Goal: Task Accomplishment & Management: Complete application form

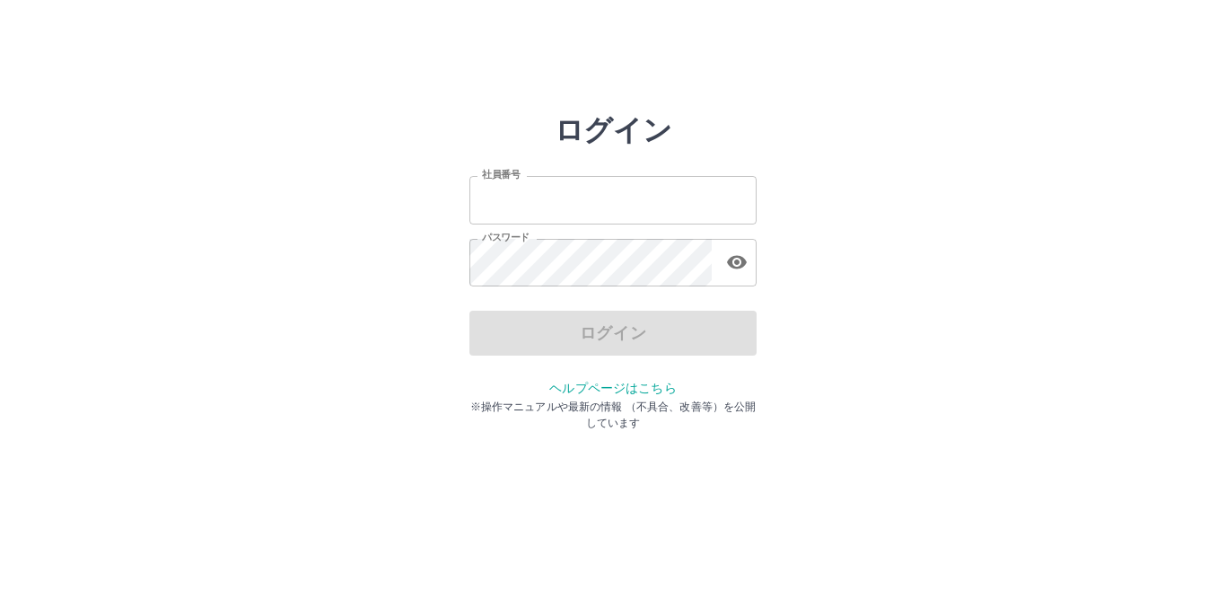
type input "*******"
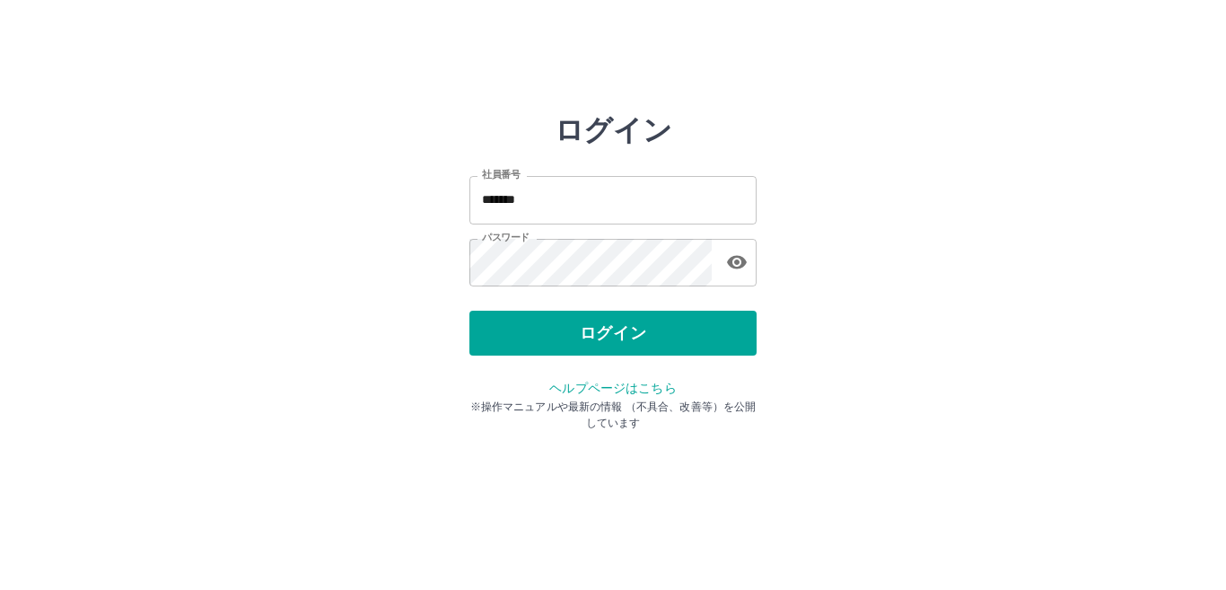
click at [623, 345] on div "ログイン" at bounding box center [612, 333] width 287 height 45
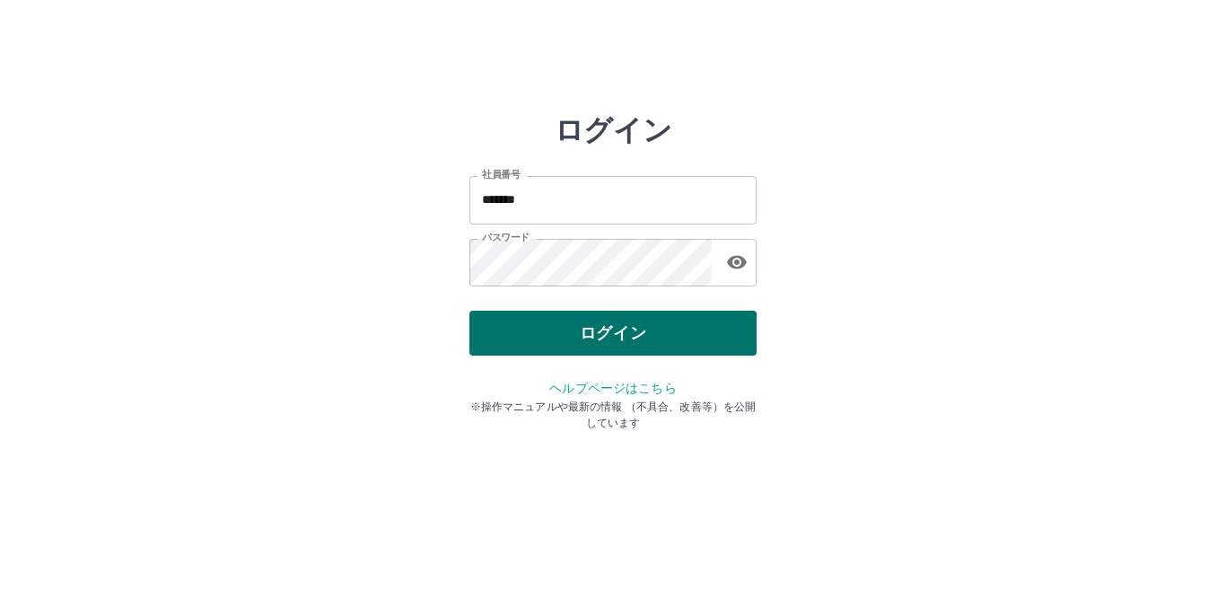
click at [622, 336] on button "ログイン" at bounding box center [612, 333] width 287 height 45
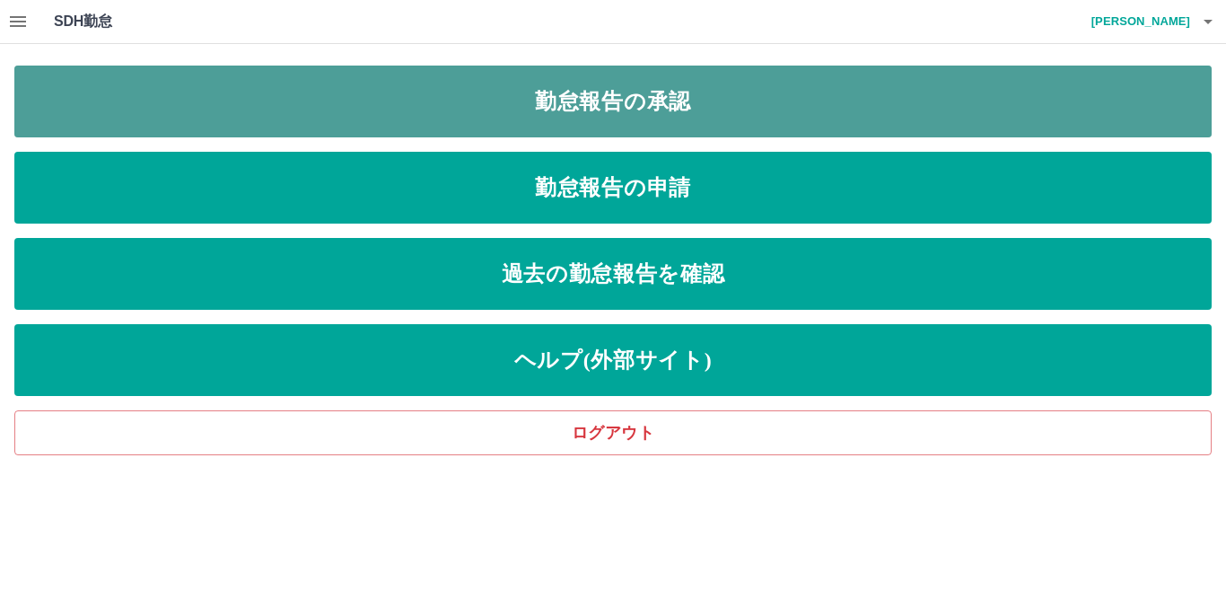
click at [612, 117] on link "勤怠報告の承認" at bounding box center [612, 102] width 1197 height 72
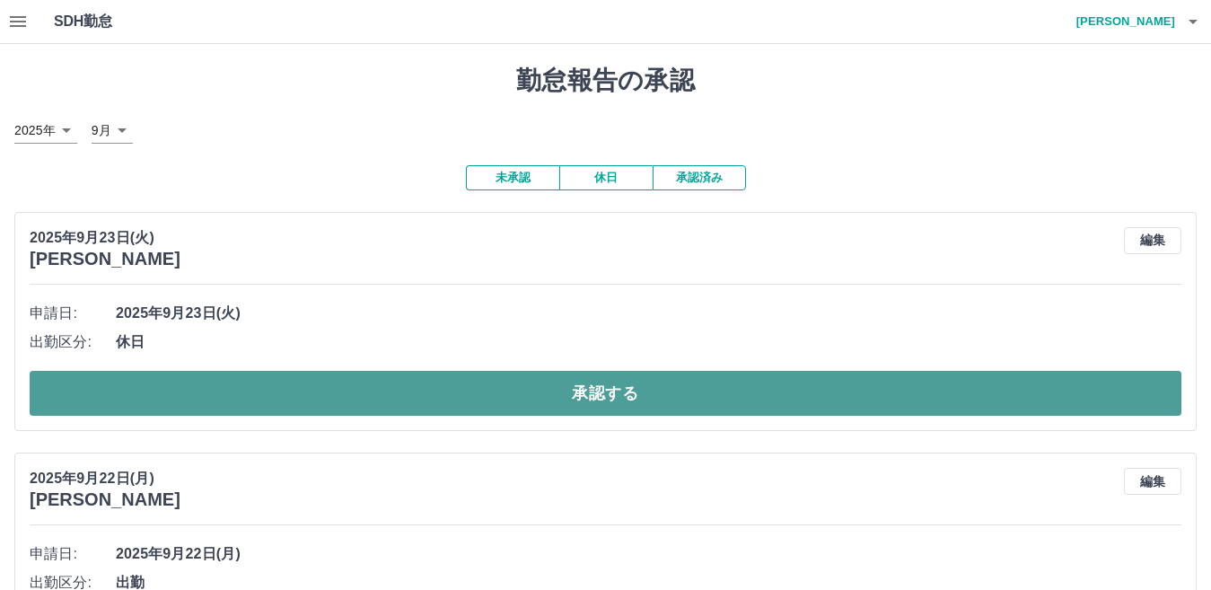
click at [609, 400] on button "承認する" at bounding box center [606, 393] width 1152 height 45
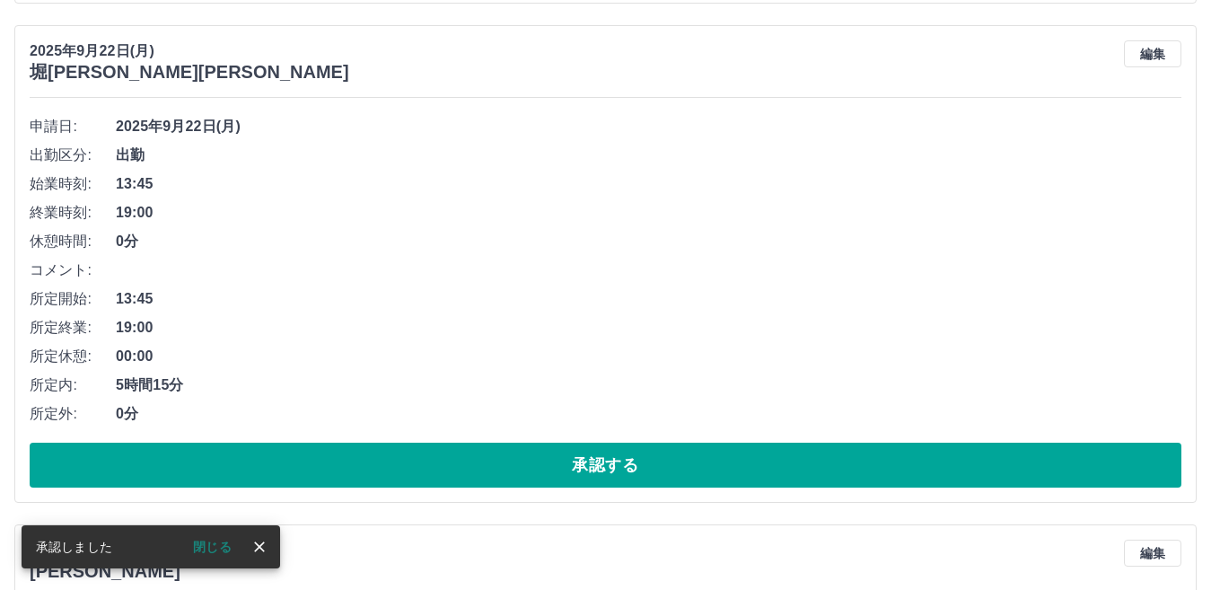
scroll to position [718, 0]
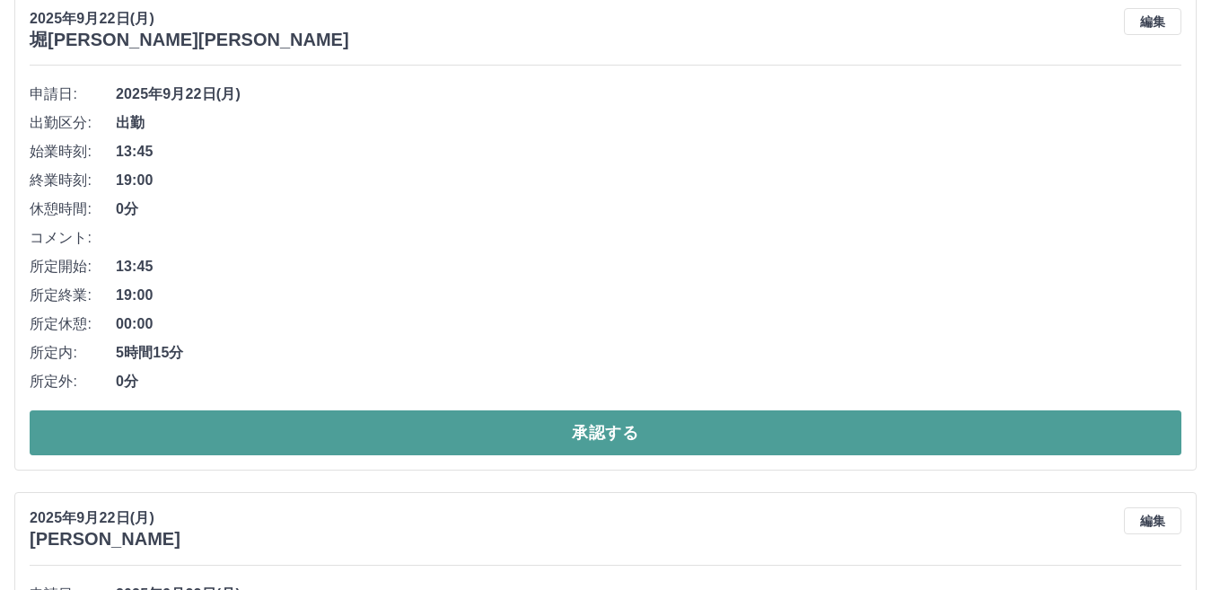
click at [574, 436] on button "承認する" at bounding box center [606, 432] width 1152 height 45
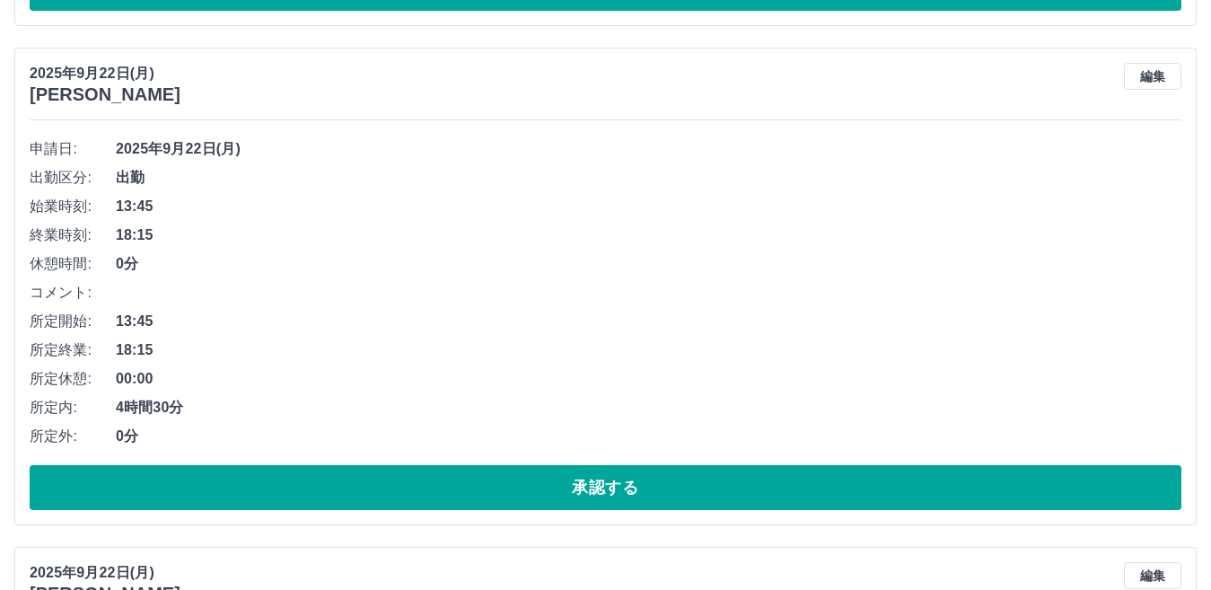
scroll to position [2104, 0]
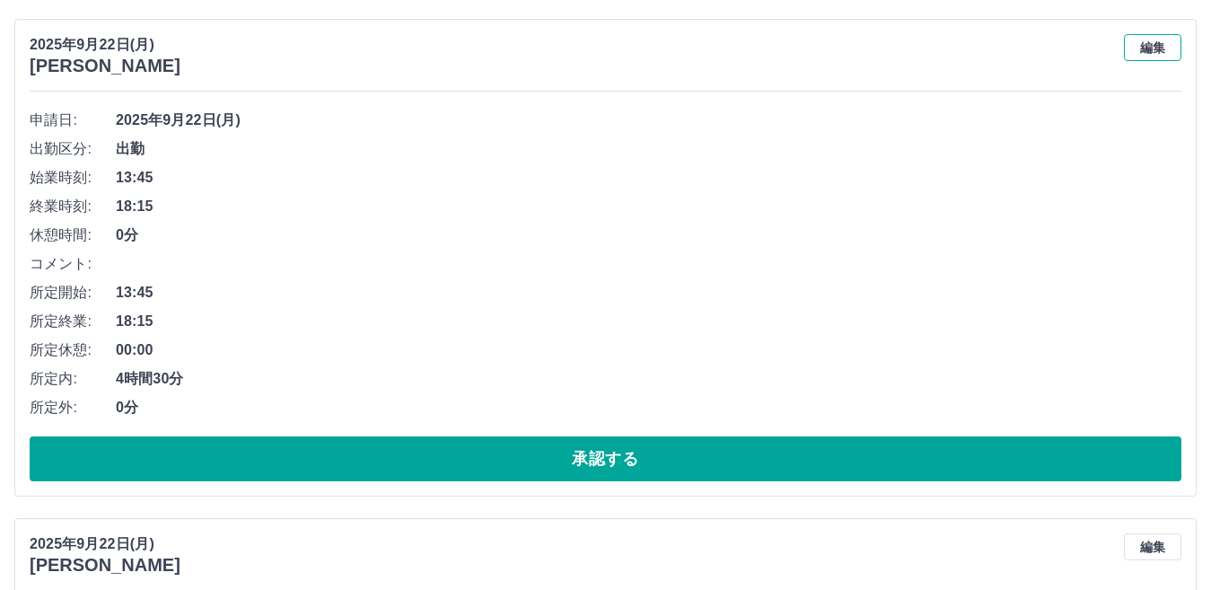
click at [1150, 45] on button "編集" at bounding box center [1152, 47] width 57 height 27
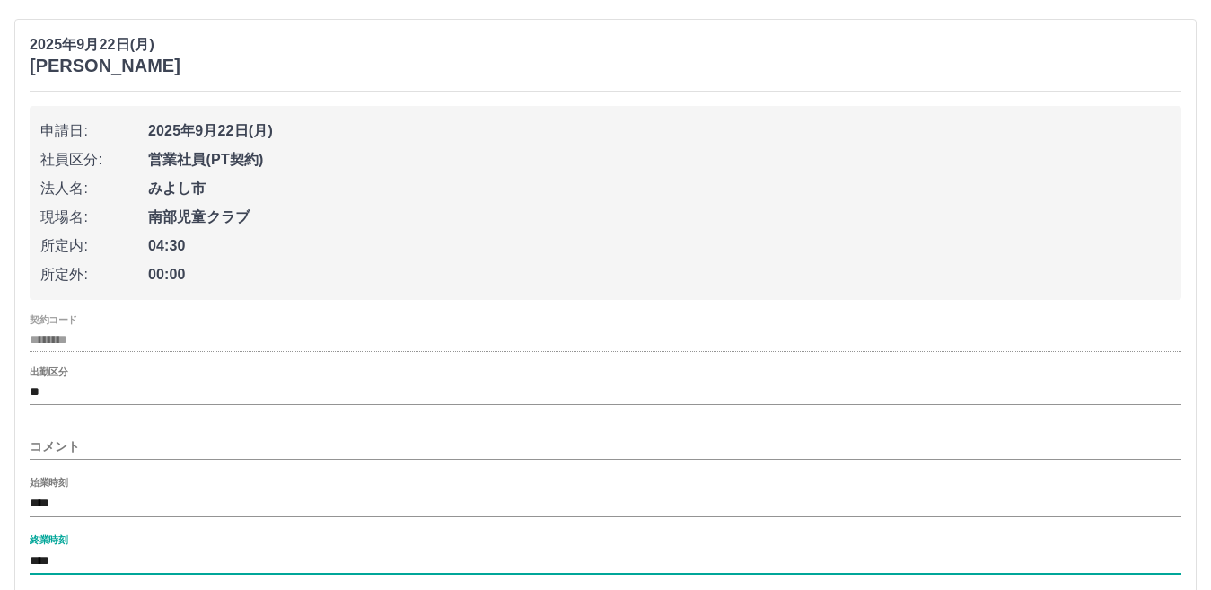
click at [60, 559] on input "****" at bounding box center [606, 561] width 1152 height 26
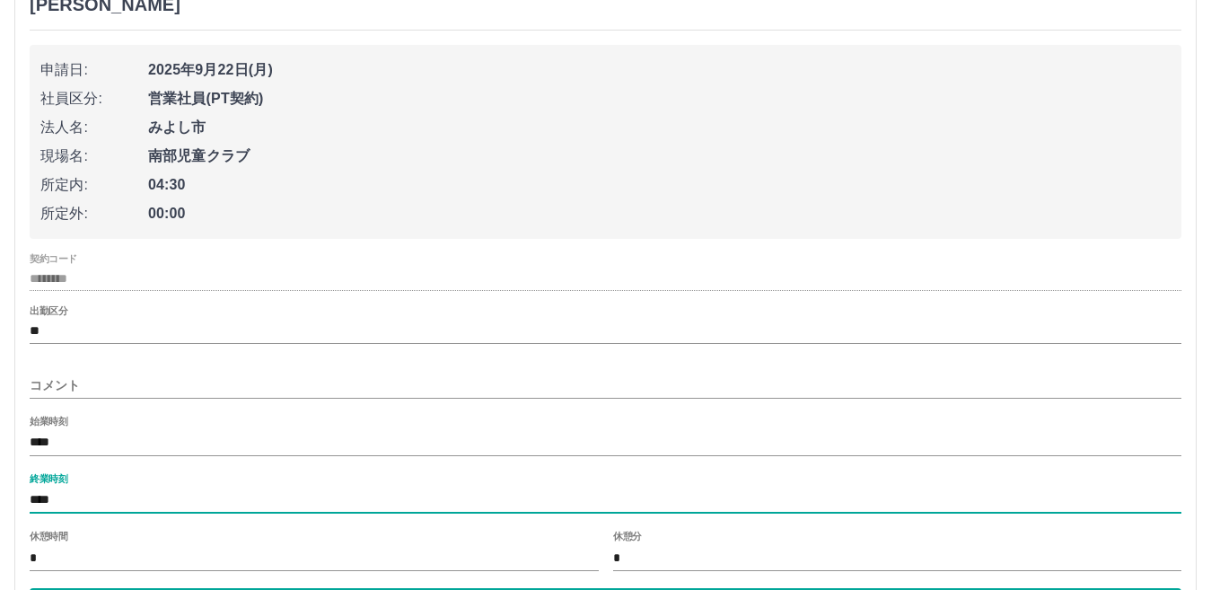
scroll to position [2284, 0]
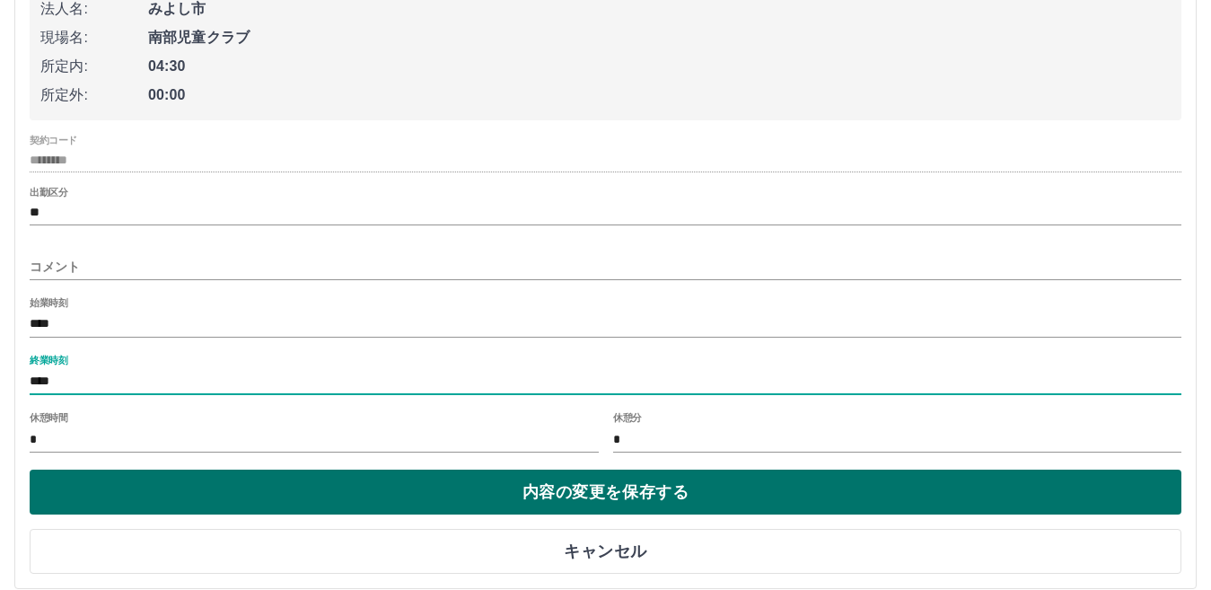
type input "****"
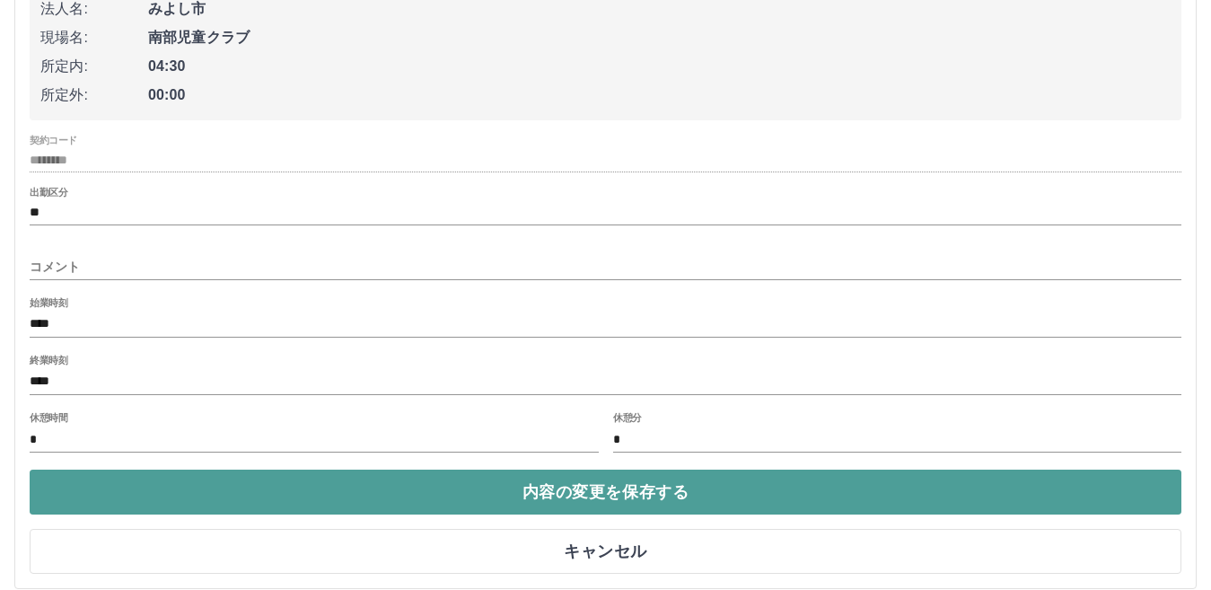
click at [618, 504] on button "内容の変更を保存する" at bounding box center [606, 491] width 1152 height 45
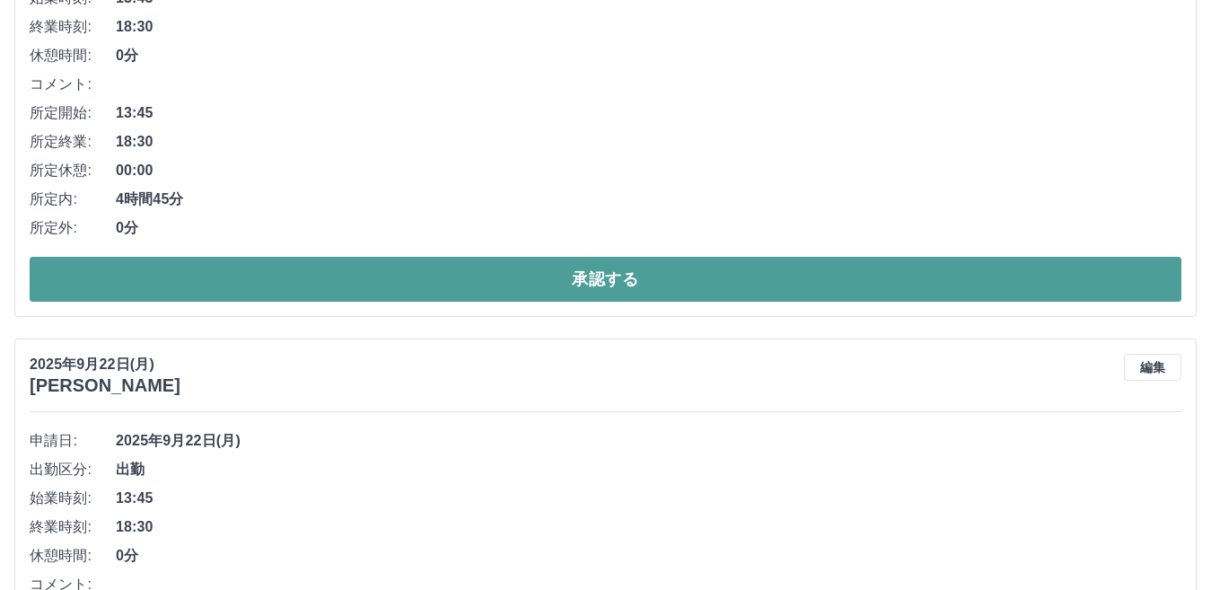
click at [627, 280] on button "承認する" at bounding box center [606, 279] width 1152 height 45
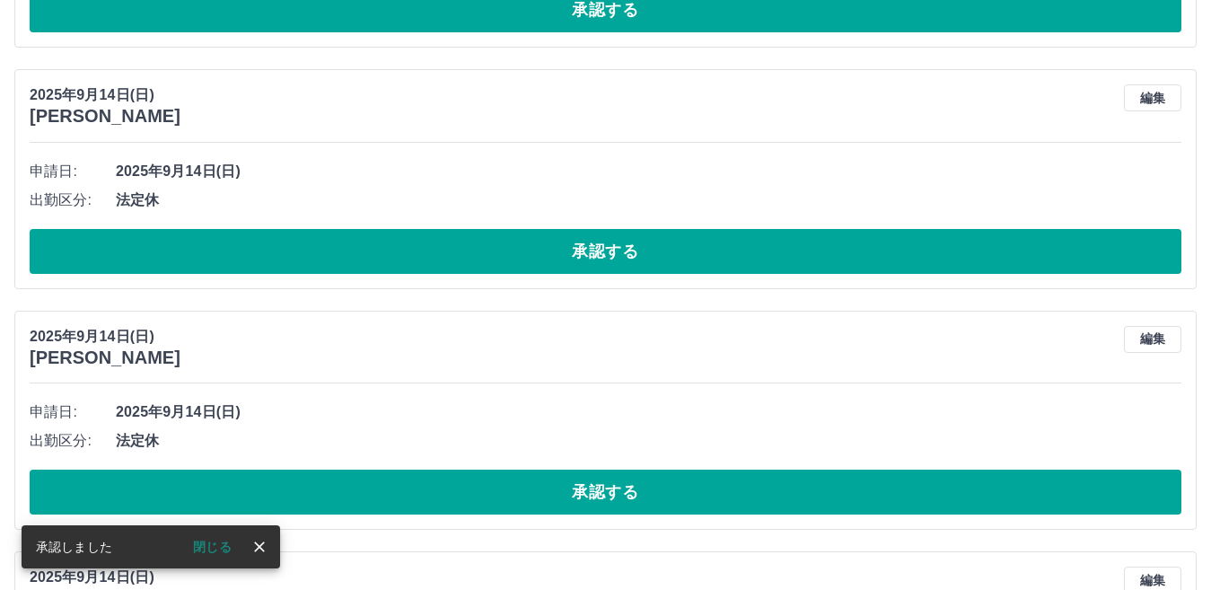
scroll to position [2054, 0]
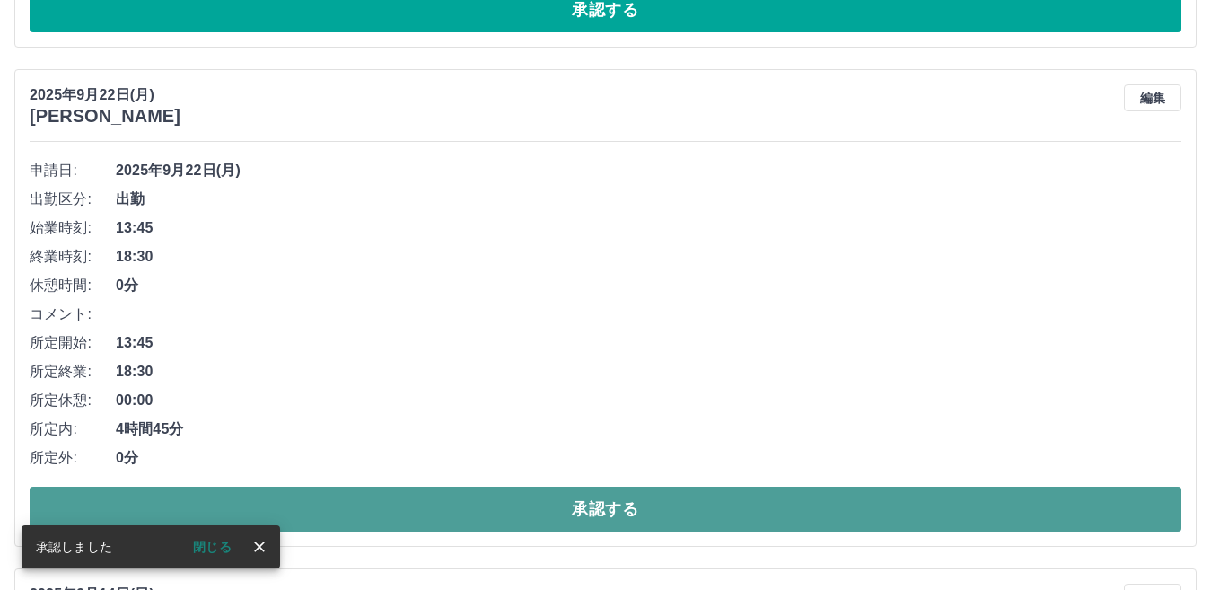
click at [593, 516] on button "承認する" at bounding box center [606, 509] width 1152 height 45
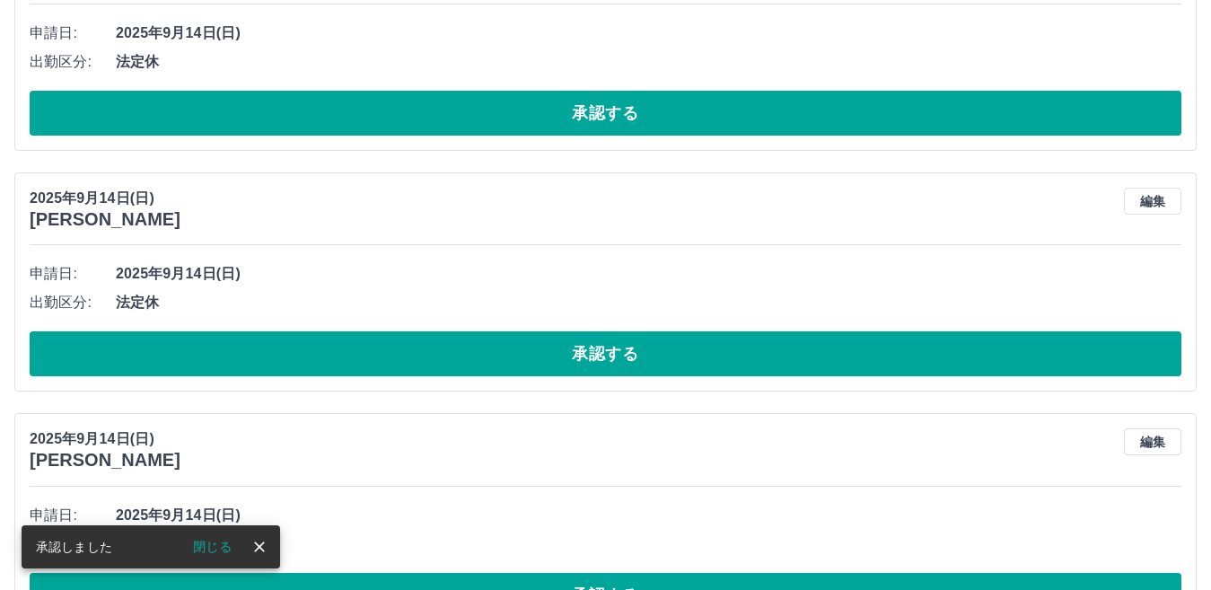
scroll to position [2682, 0]
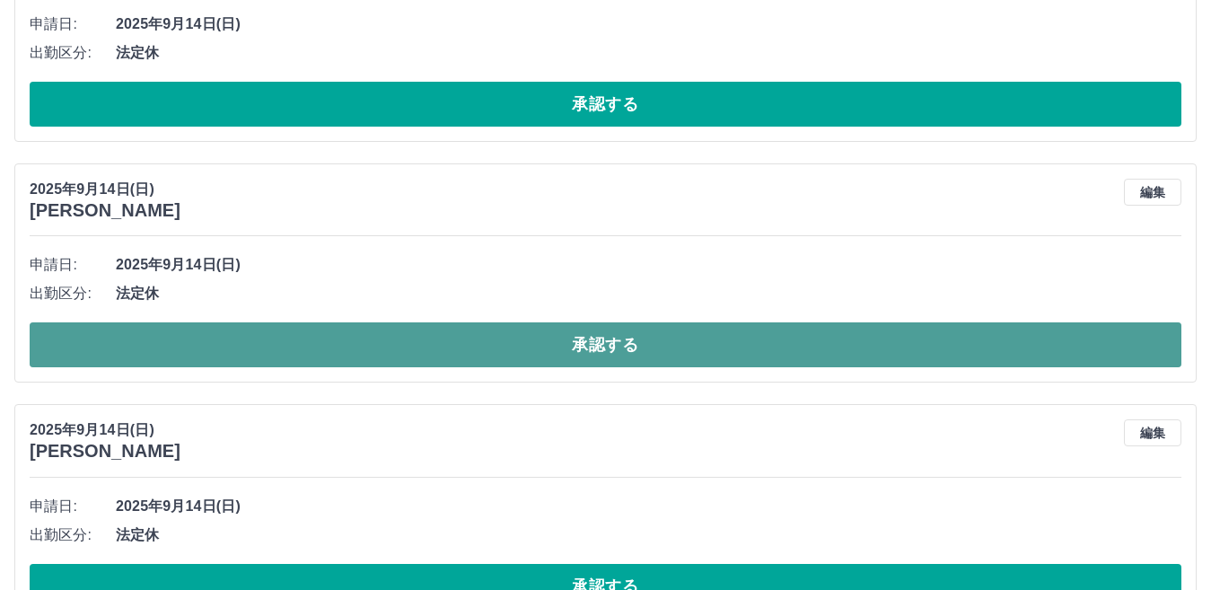
click at [603, 350] on button "承認する" at bounding box center [606, 344] width 1152 height 45
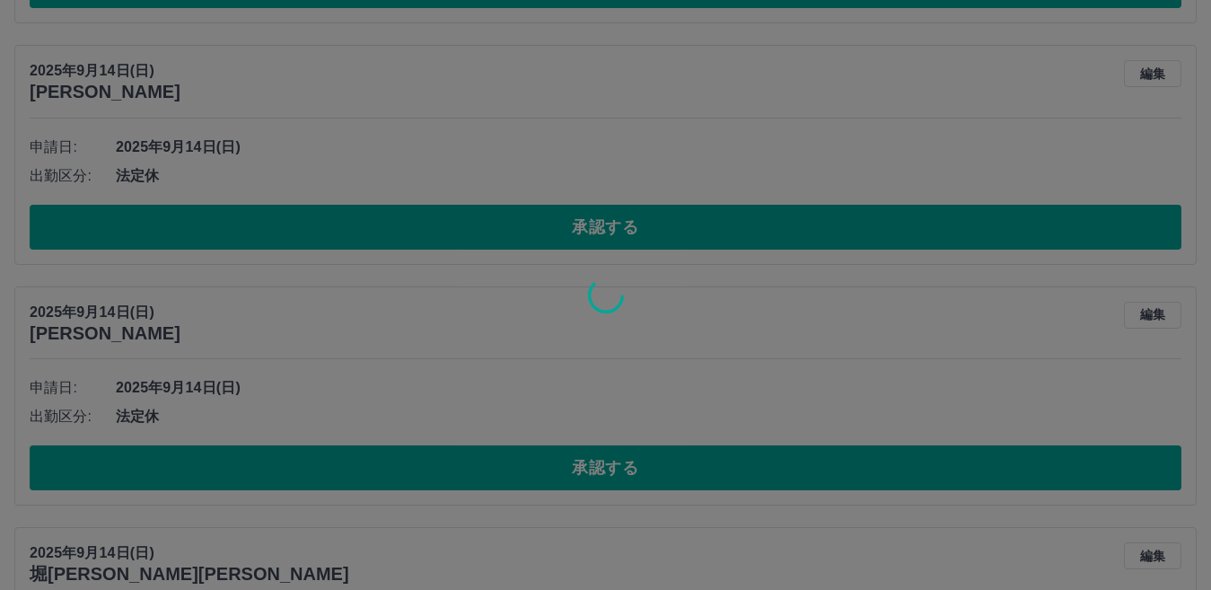
scroll to position [2801, 0]
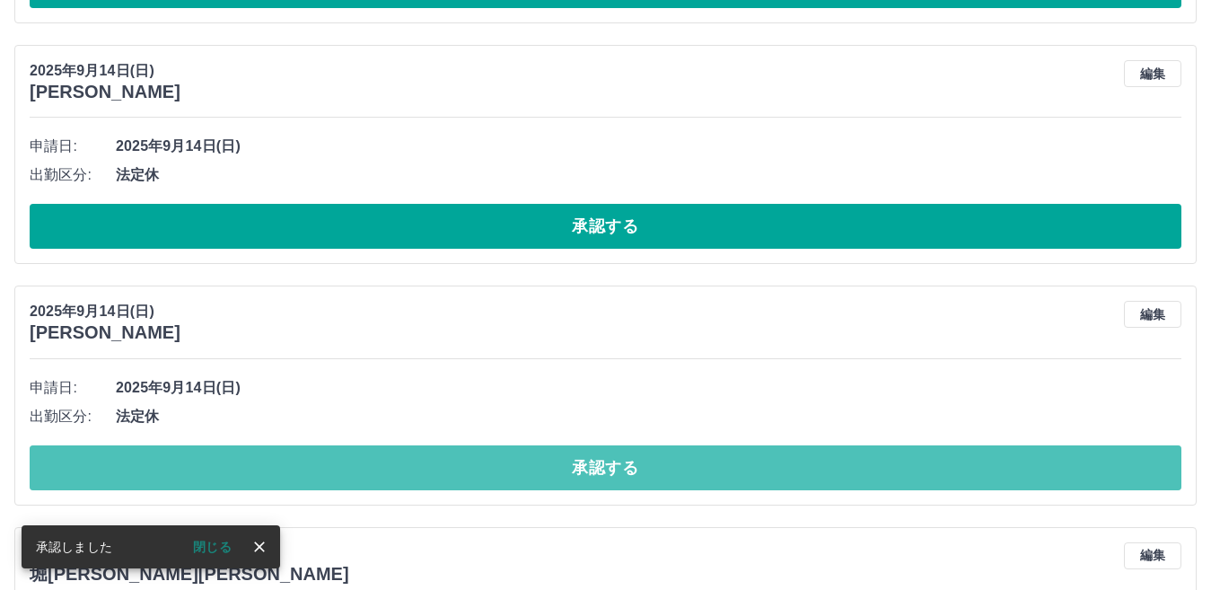
click at [610, 481] on button "承認する" at bounding box center [606, 467] width 1152 height 45
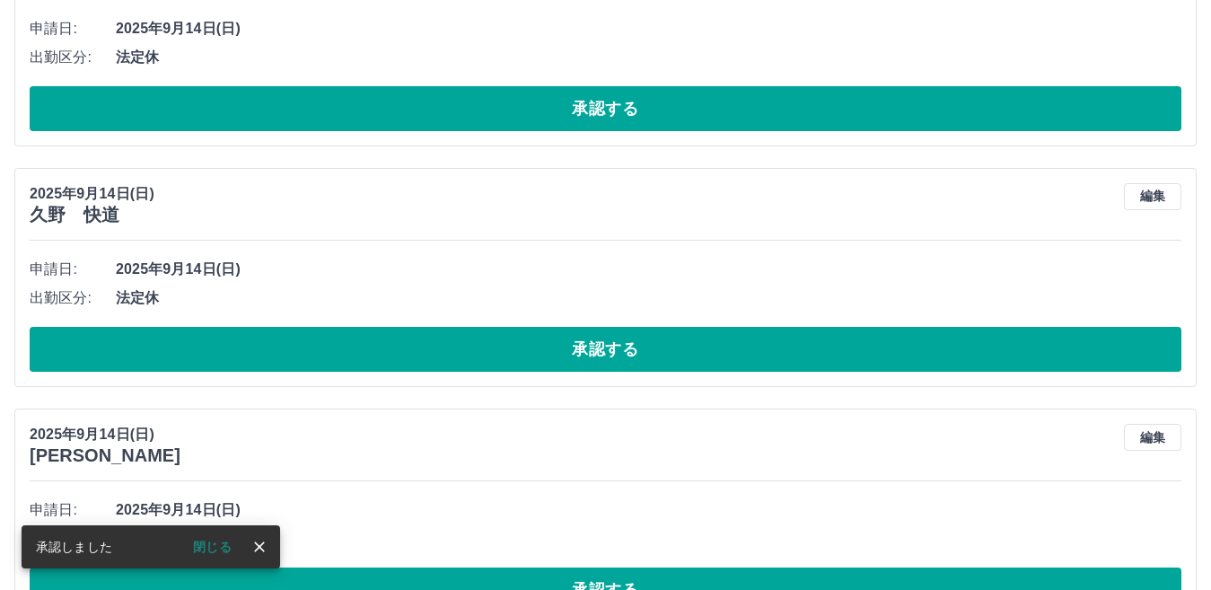
scroll to position [2918, 0]
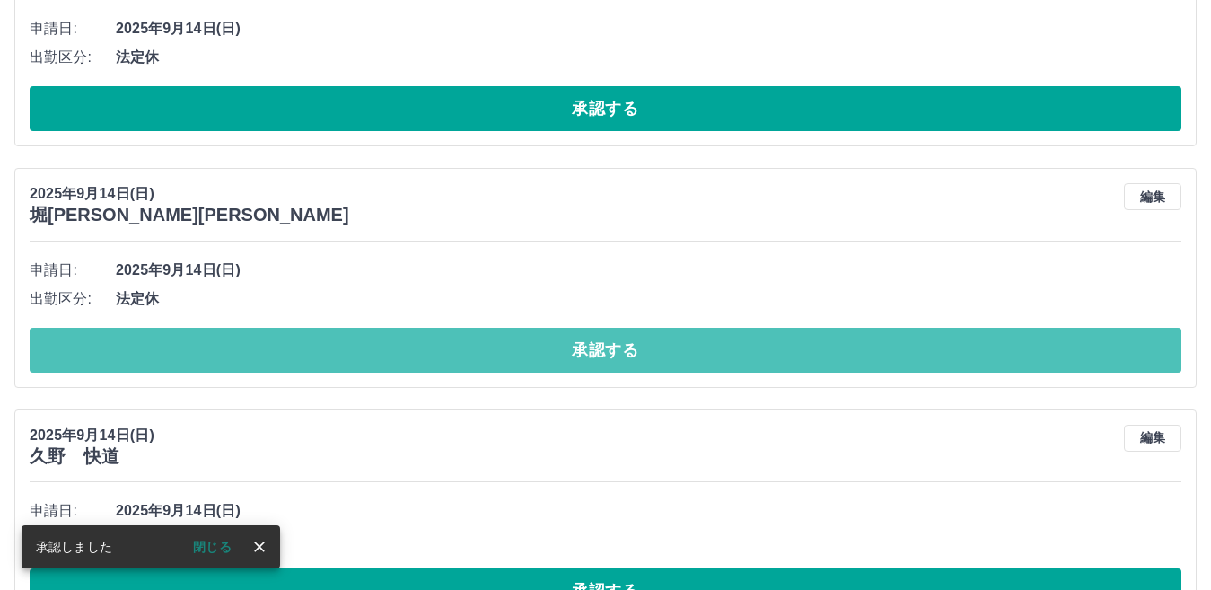
click at [636, 349] on button "承認する" at bounding box center [606, 350] width 1152 height 45
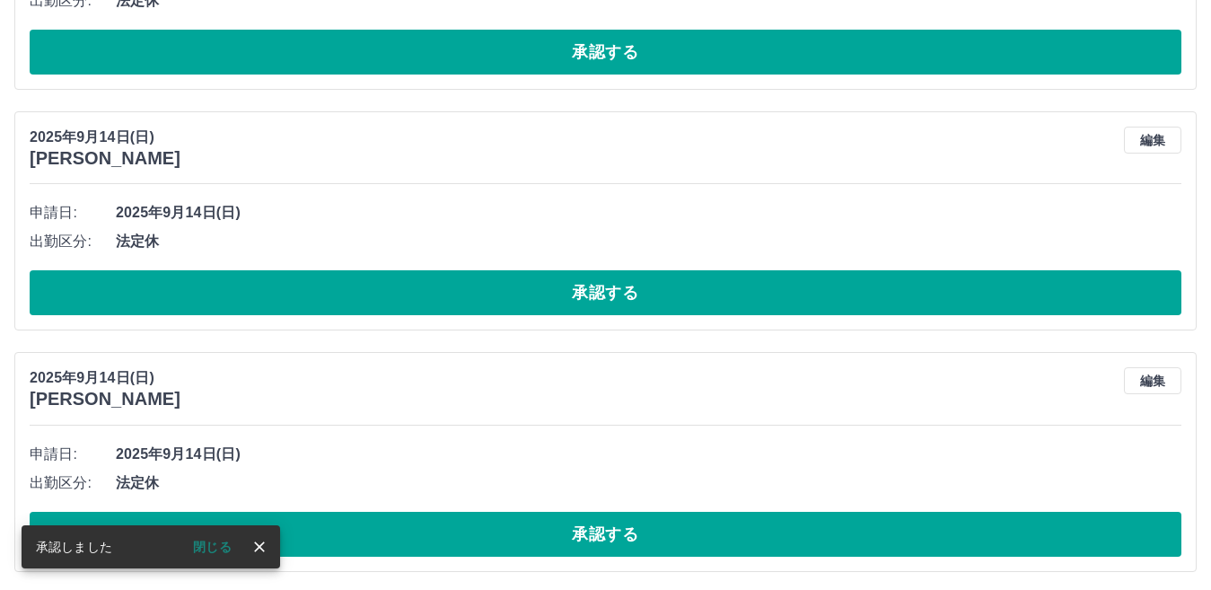
scroll to position [3216, 0]
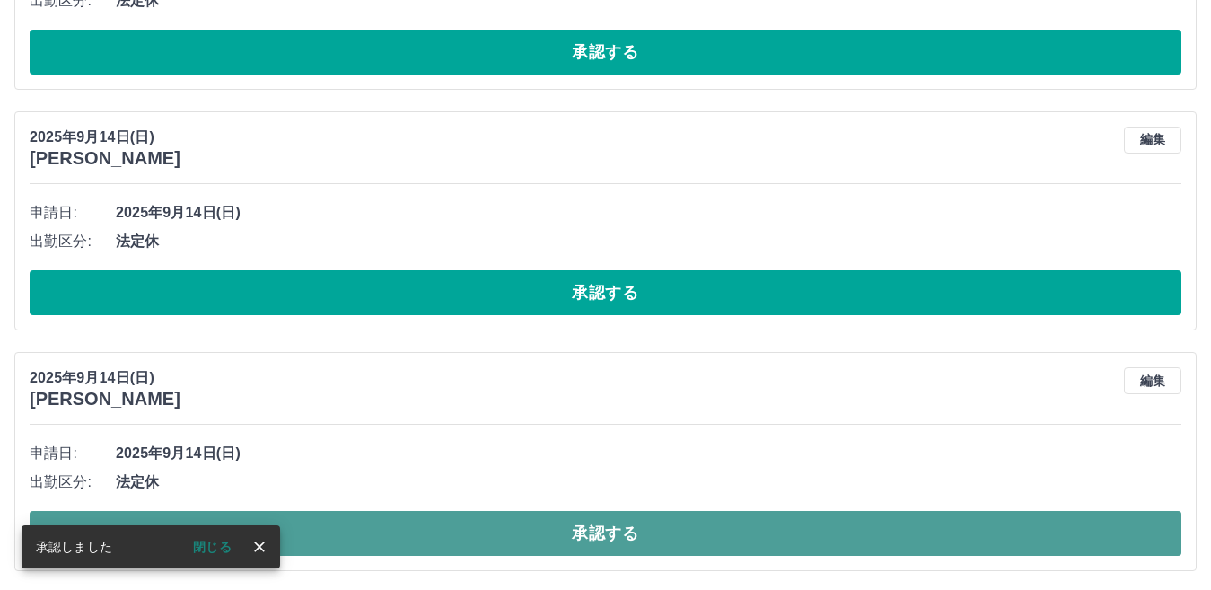
click at [590, 539] on button "承認する" at bounding box center [606, 533] width 1152 height 45
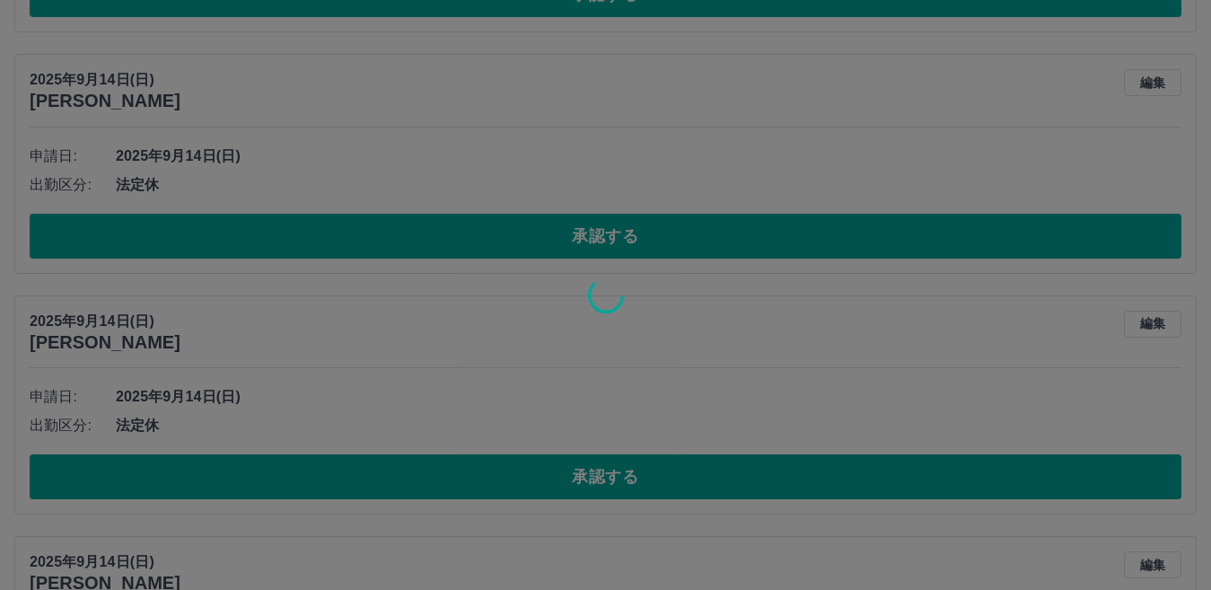
scroll to position [3514, 0]
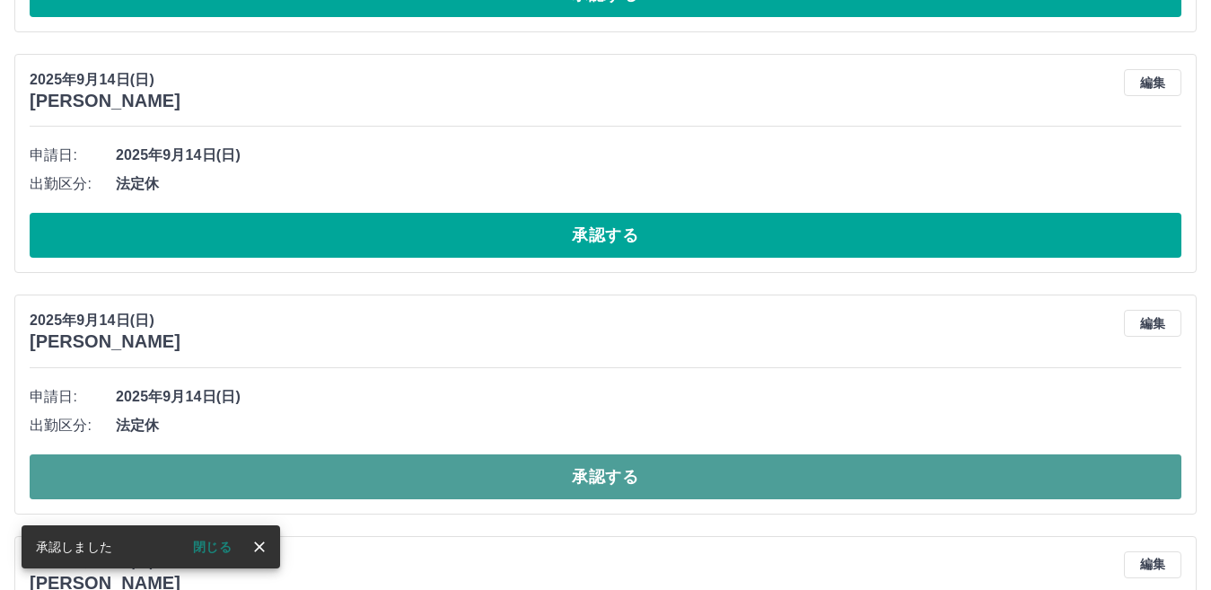
click at [606, 478] on button "承認する" at bounding box center [606, 476] width 1152 height 45
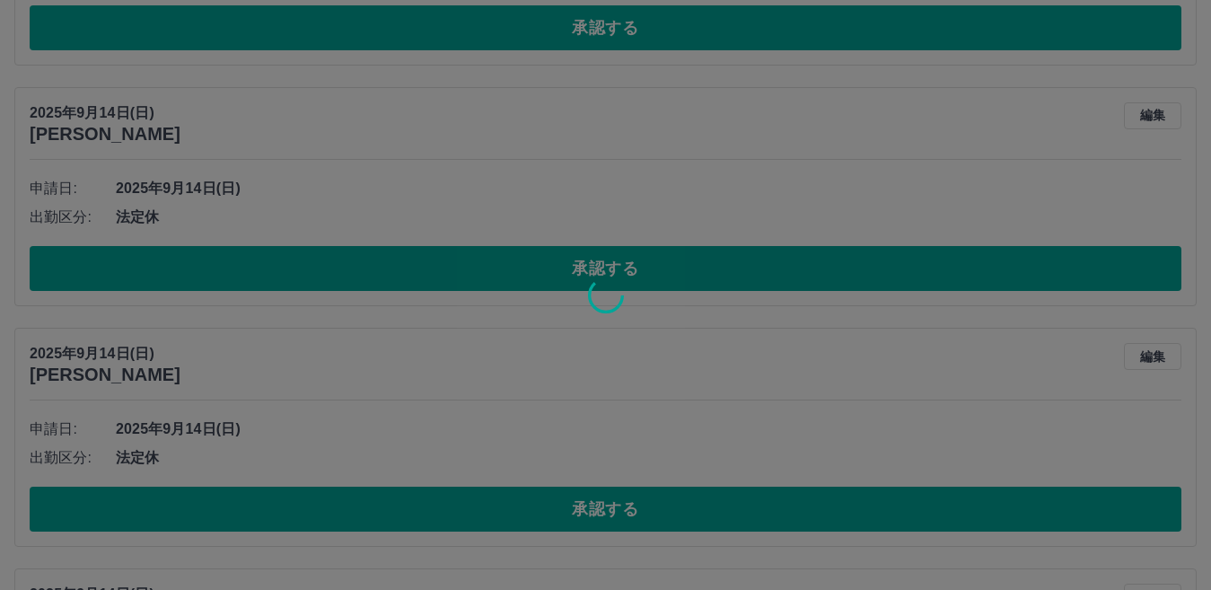
scroll to position [3721, 0]
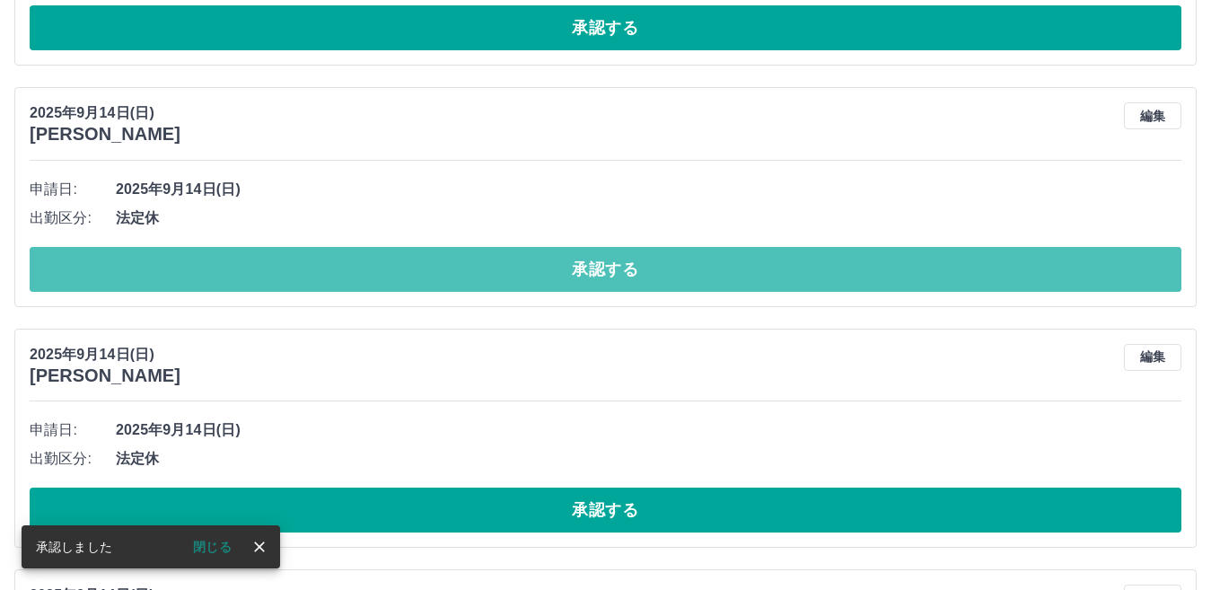
click at [620, 273] on button "承認する" at bounding box center [606, 269] width 1152 height 45
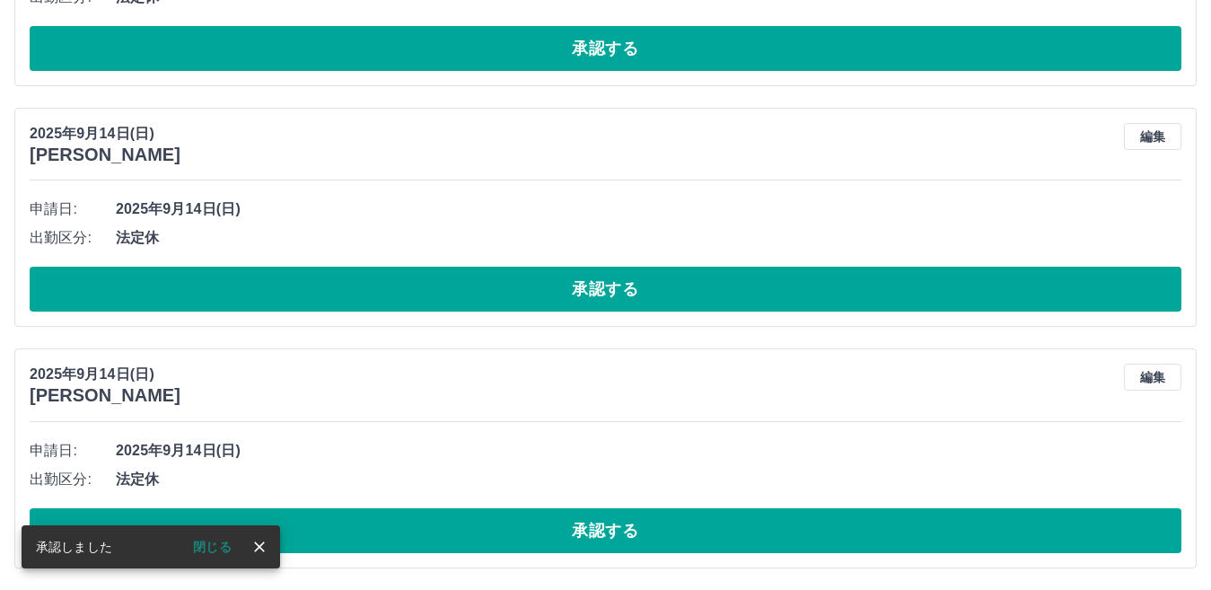
scroll to position [4185, 0]
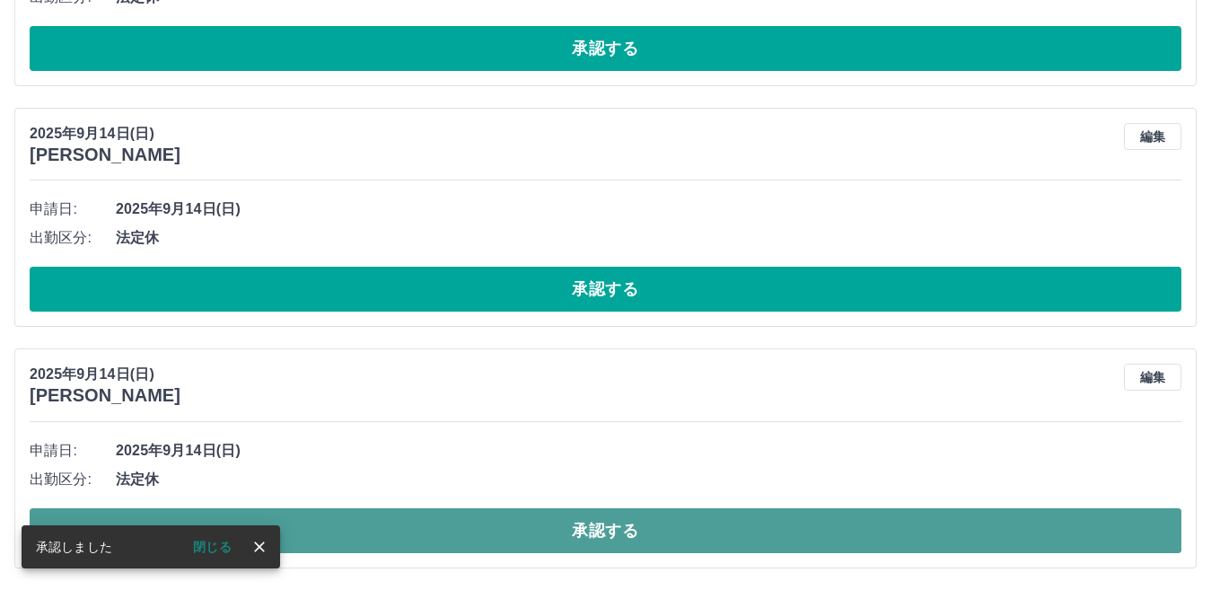
click at [586, 527] on button "承認する" at bounding box center [606, 530] width 1152 height 45
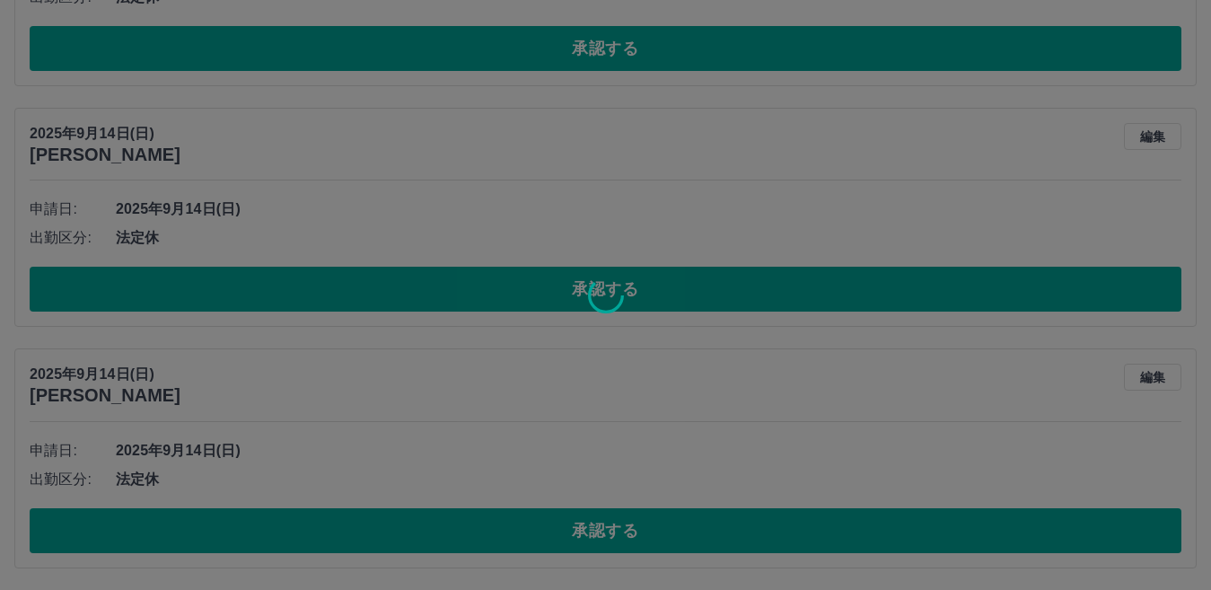
scroll to position [3943, 0]
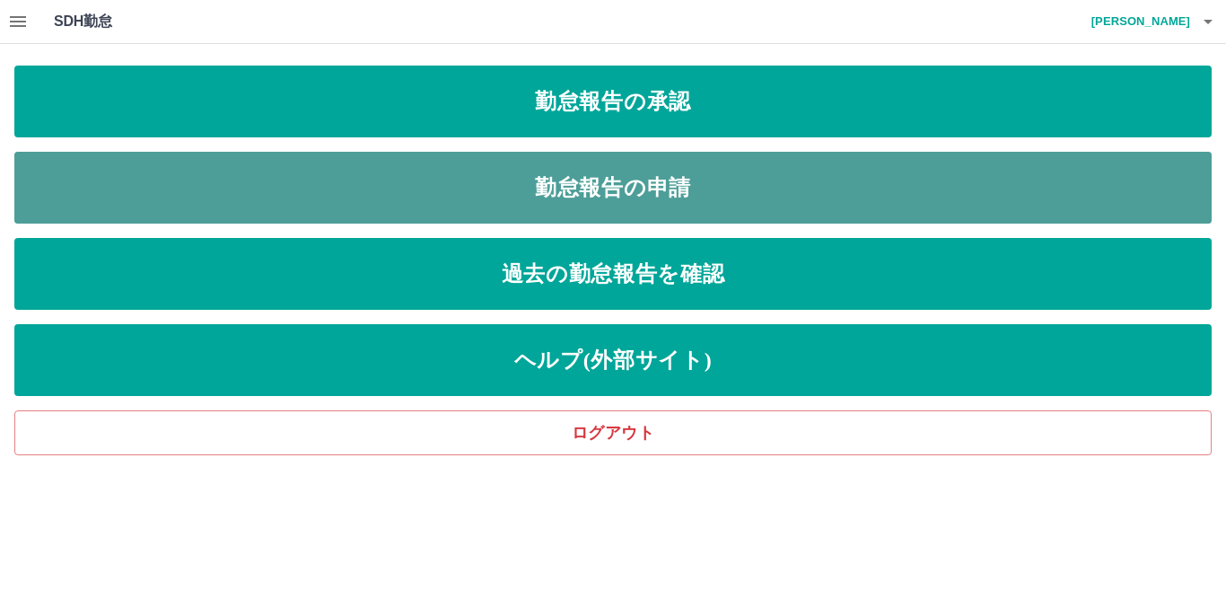
click at [629, 203] on link "勤怠報告の申請" at bounding box center [612, 188] width 1197 height 72
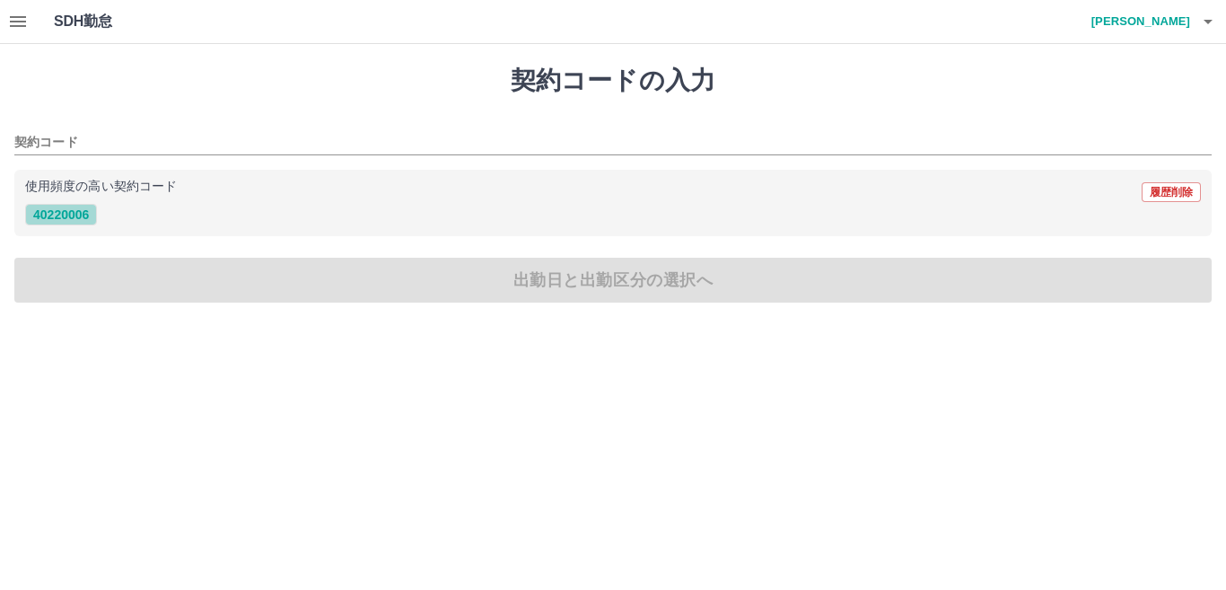
click at [49, 215] on button "40220006" at bounding box center [61, 215] width 72 height 22
type input "********"
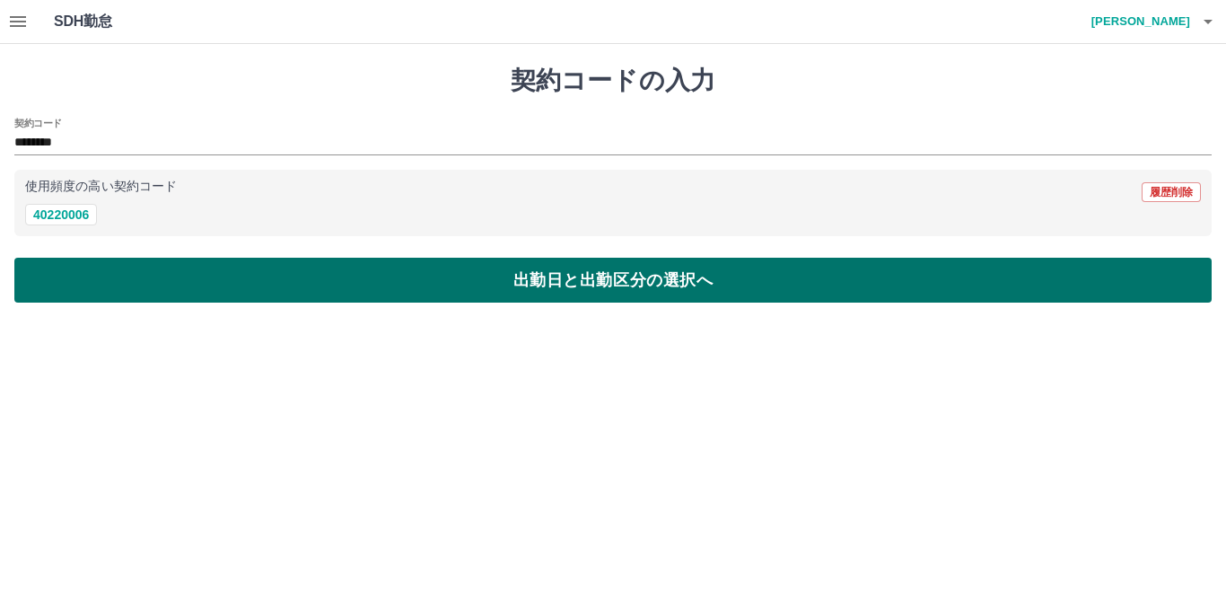
click at [620, 284] on button "出勤日と出勤区分の選択へ" at bounding box center [612, 280] width 1197 height 45
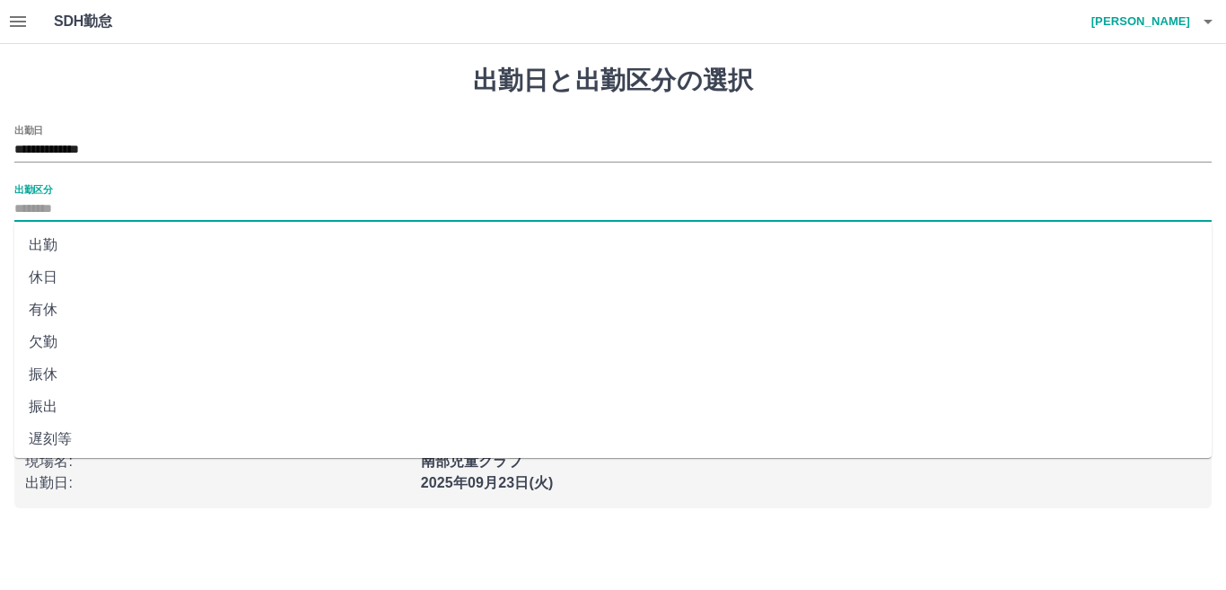
click at [54, 217] on input "出勤区分" at bounding box center [612, 209] width 1197 height 22
click at [43, 242] on li "出勤" at bounding box center [612, 245] width 1197 height 32
type input "**"
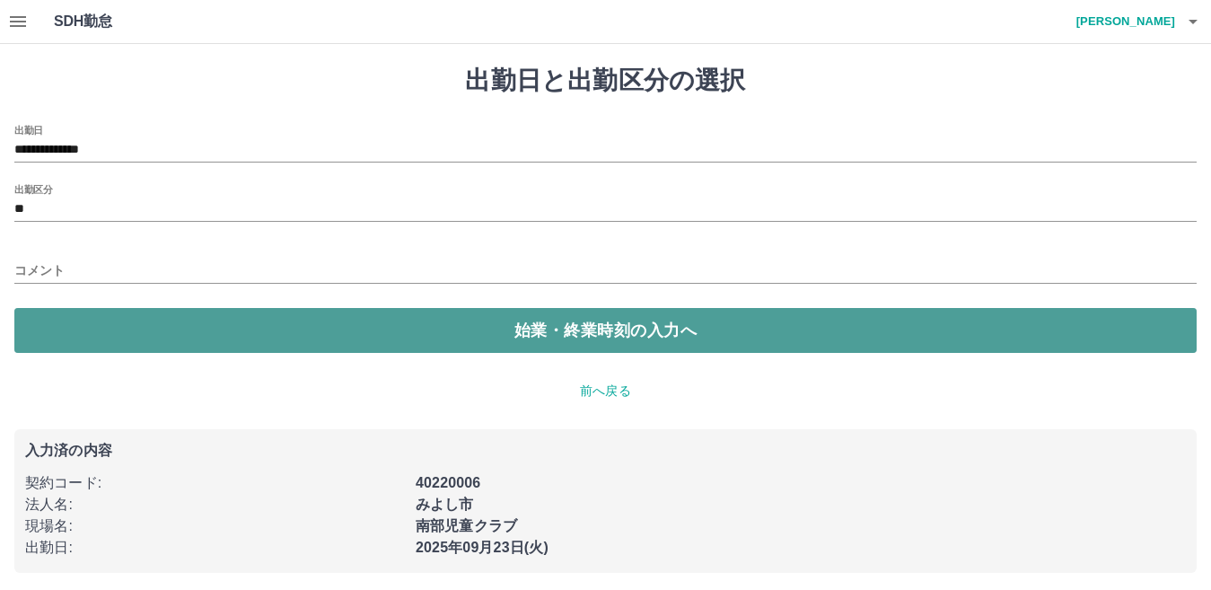
click at [605, 337] on button "始業・終業時刻の入力へ" at bounding box center [605, 330] width 1182 height 45
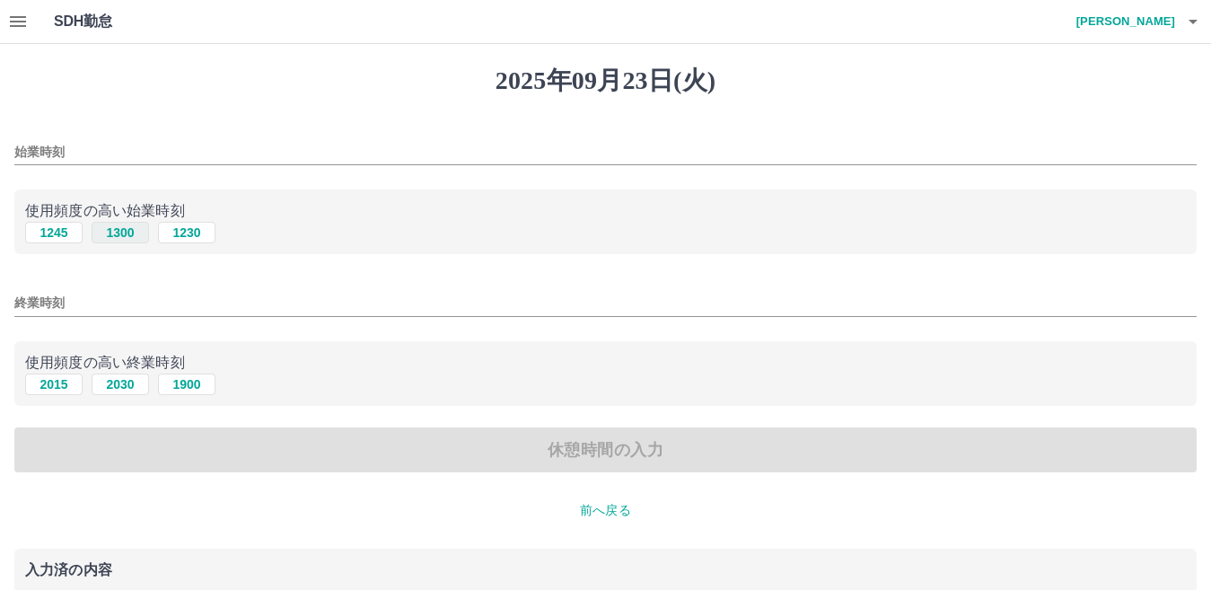
click at [125, 235] on button "1300" at bounding box center [120, 233] width 57 height 22
type input "****"
click at [92, 300] on input "終業時刻" at bounding box center [605, 303] width 1182 height 26
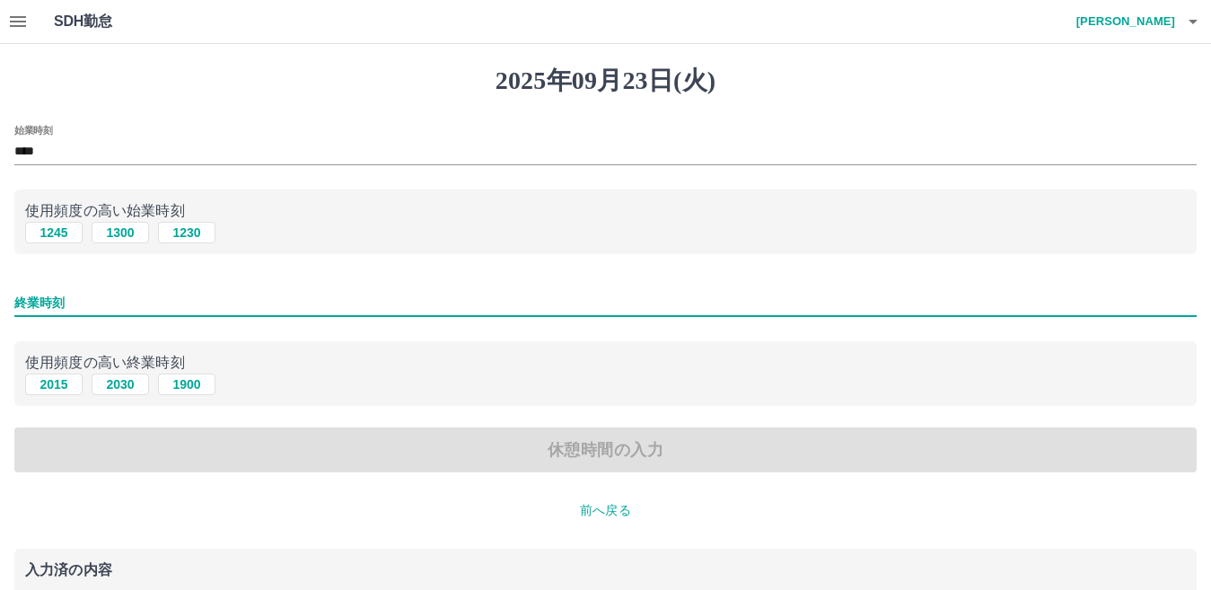
type input "****"
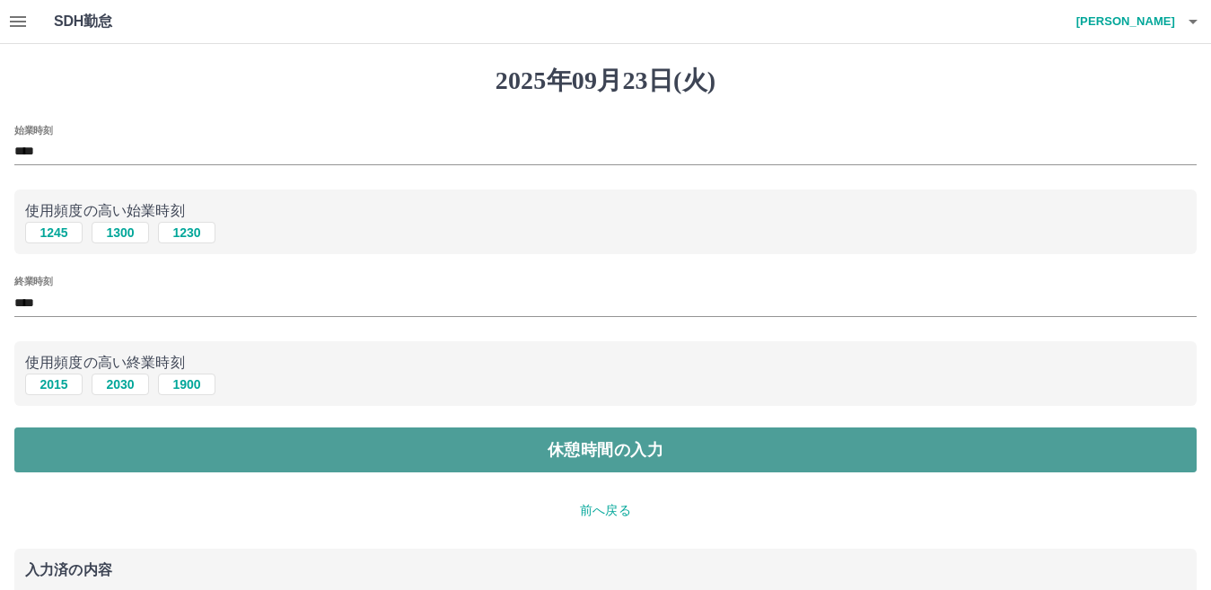
click at [557, 444] on button "休憩時間の入力" at bounding box center [605, 449] width 1182 height 45
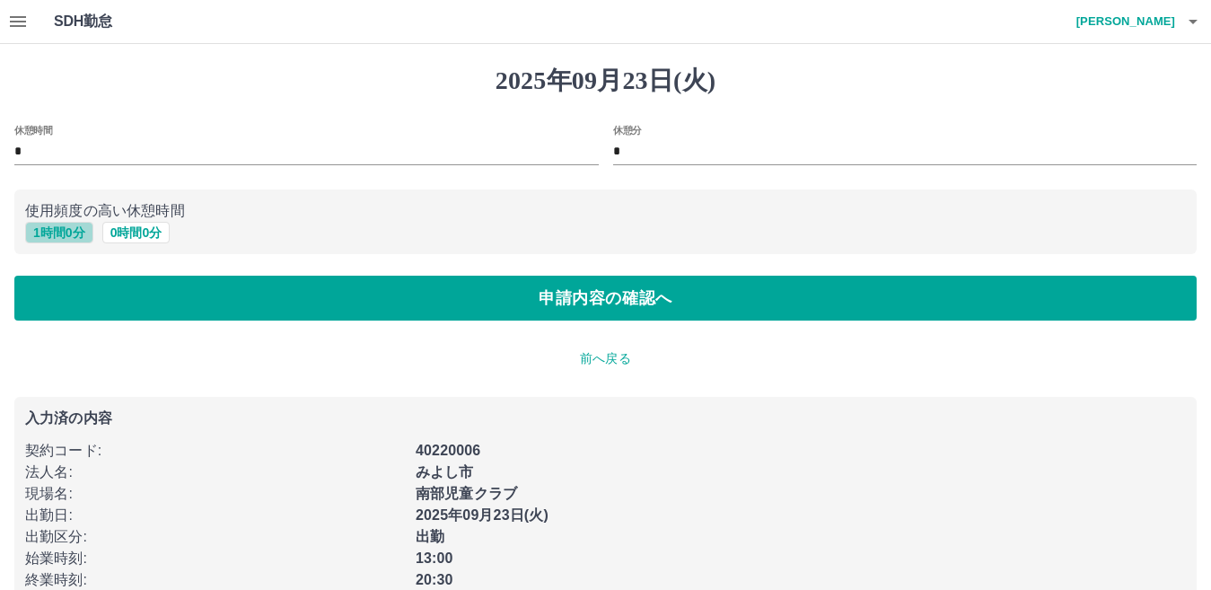
click at [79, 234] on button "1 時間 0 分" at bounding box center [59, 233] width 68 height 22
type input "*"
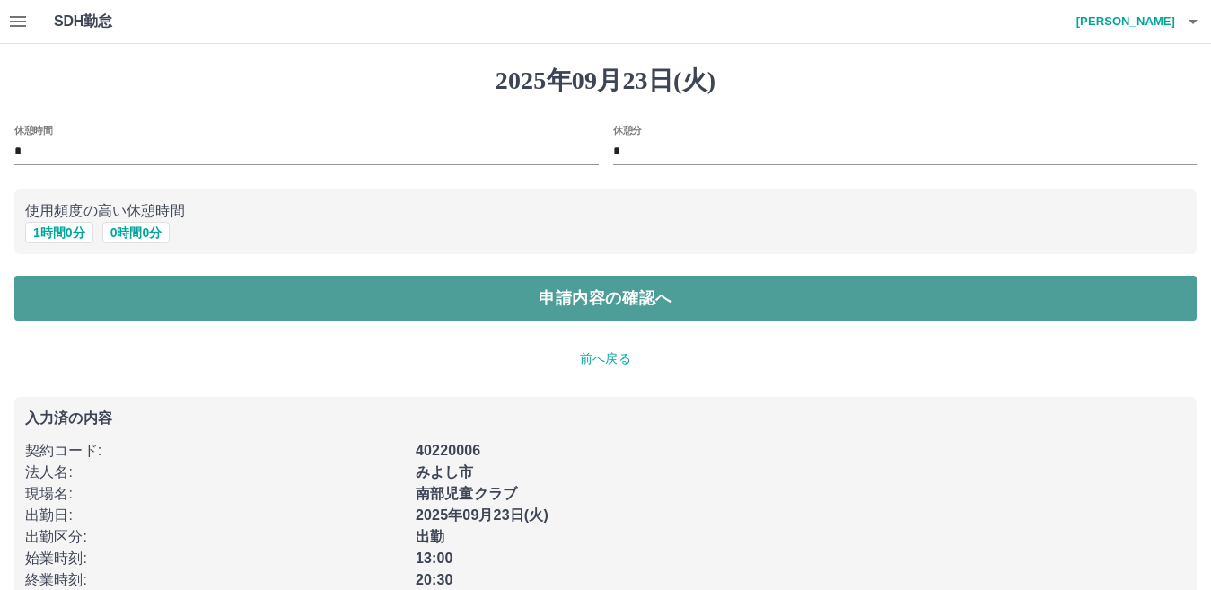
click at [636, 302] on button "申請内容の確認へ" at bounding box center [605, 298] width 1182 height 45
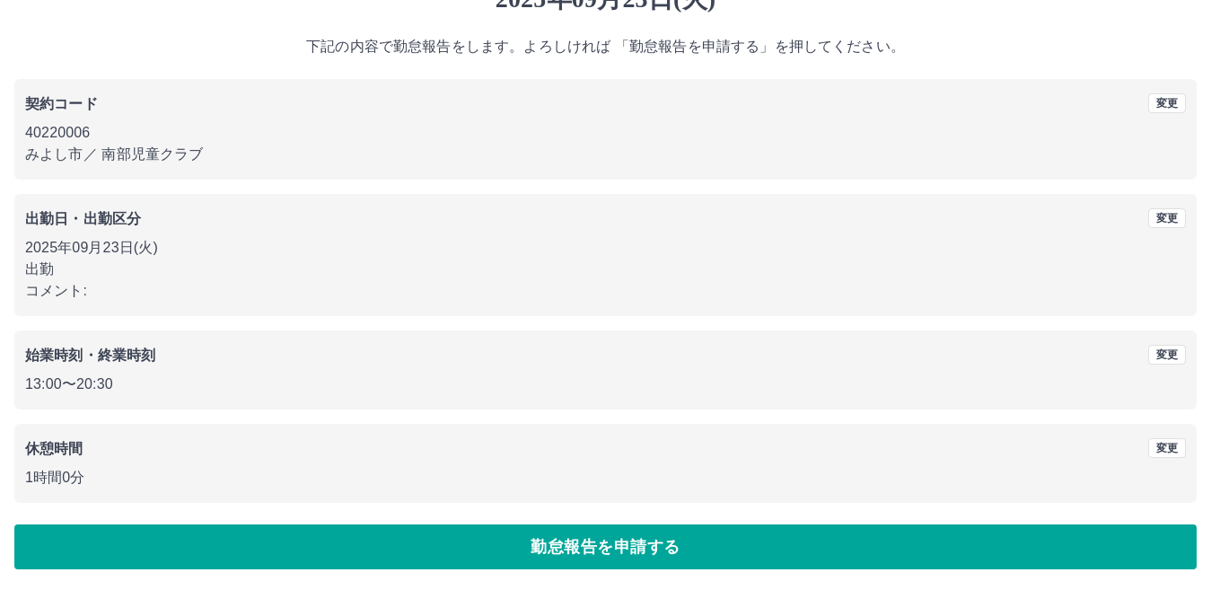
scroll to position [83, 0]
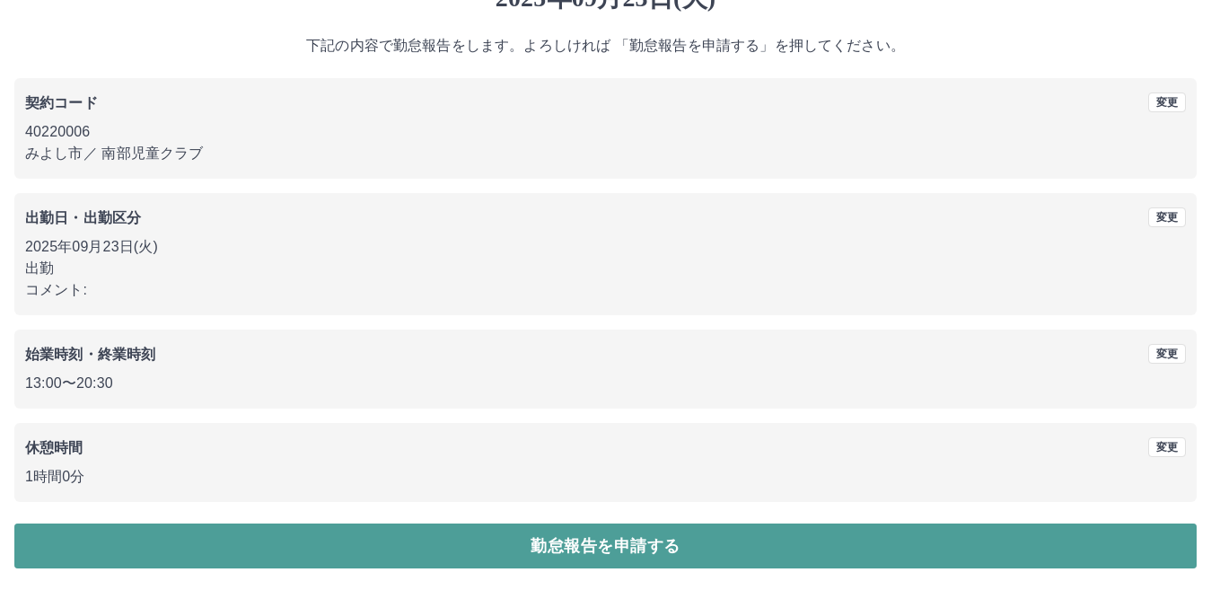
click at [543, 543] on button "勤怠報告を申請する" at bounding box center [605, 545] width 1182 height 45
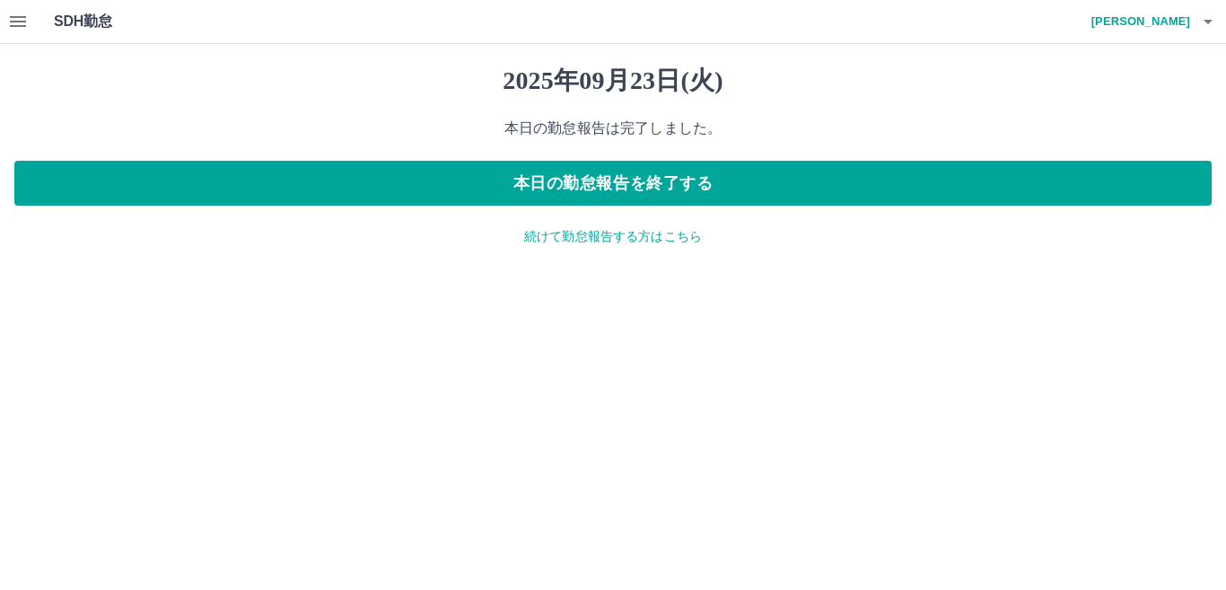
click at [9, 19] on icon "button" at bounding box center [18, 22] width 22 height 22
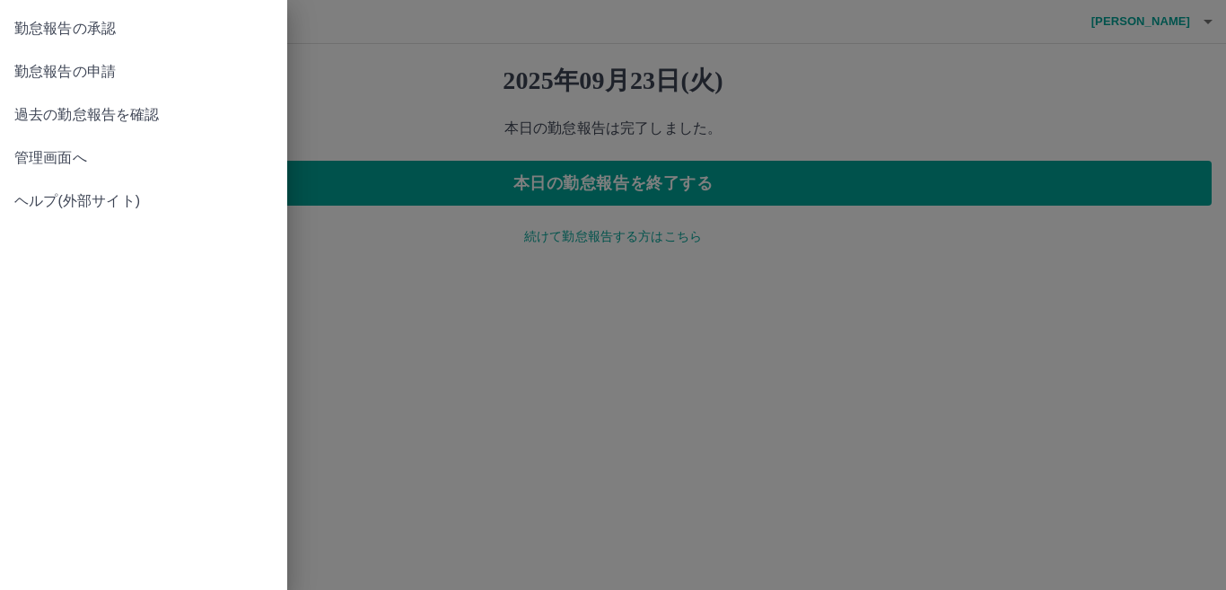
click at [95, 25] on span "勤怠報告の承認" at bounding box center [143, 29] width 259 height 22
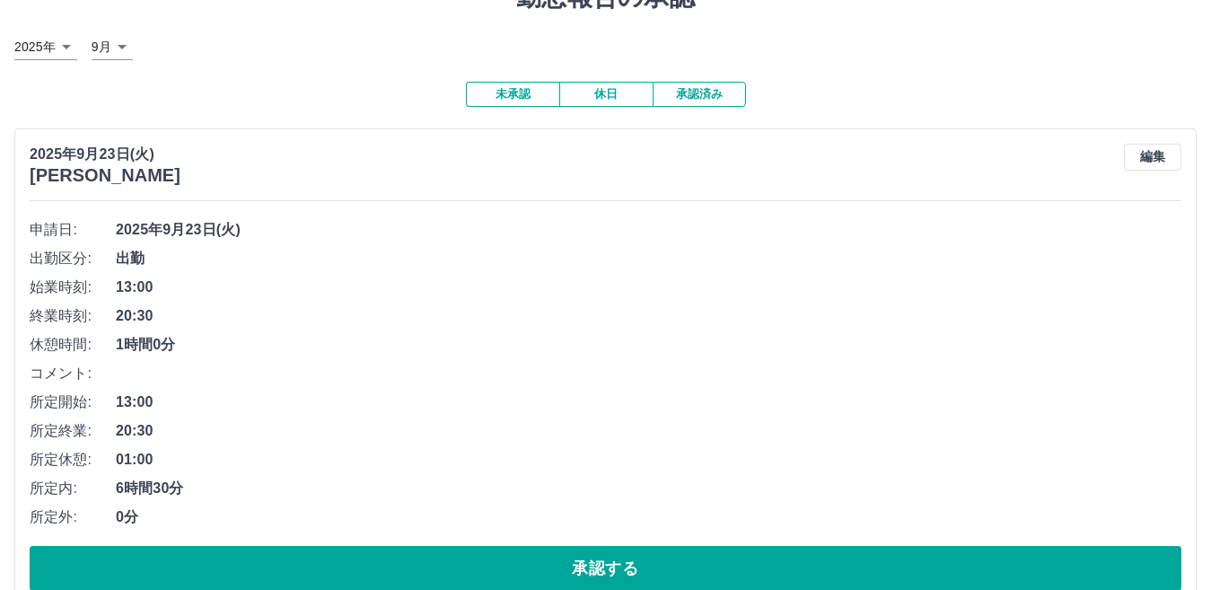
scroll to position [180, 0]
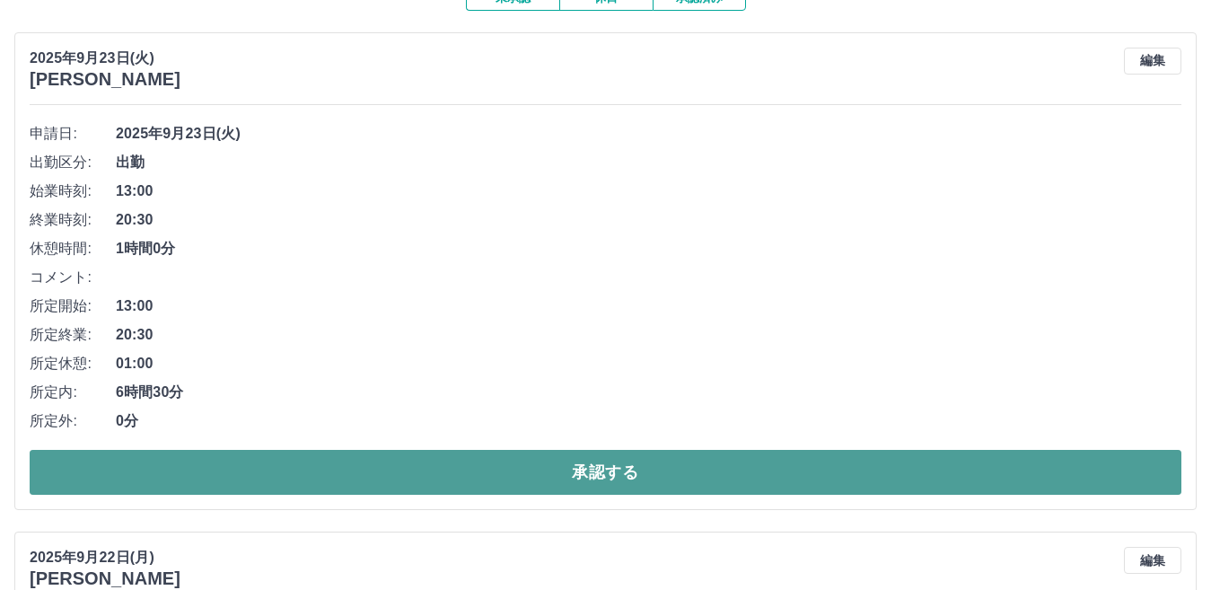
click at [678, 468] on button "承認する" at bounding box center [606, 472] width 1152 height 45
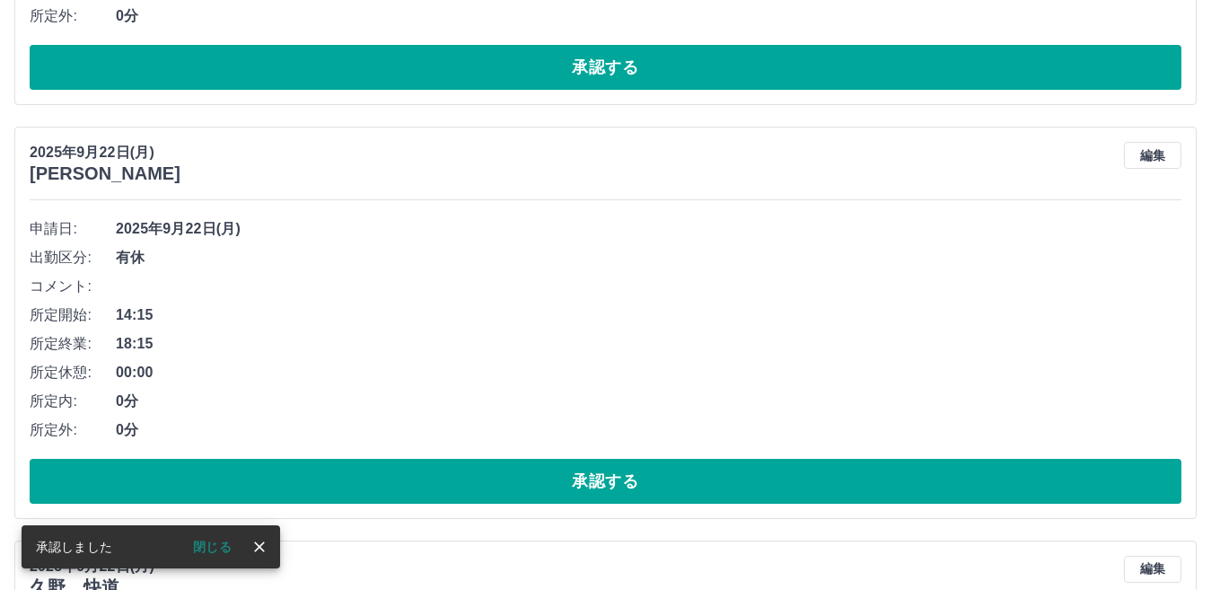
scroll to position [1116, 0]
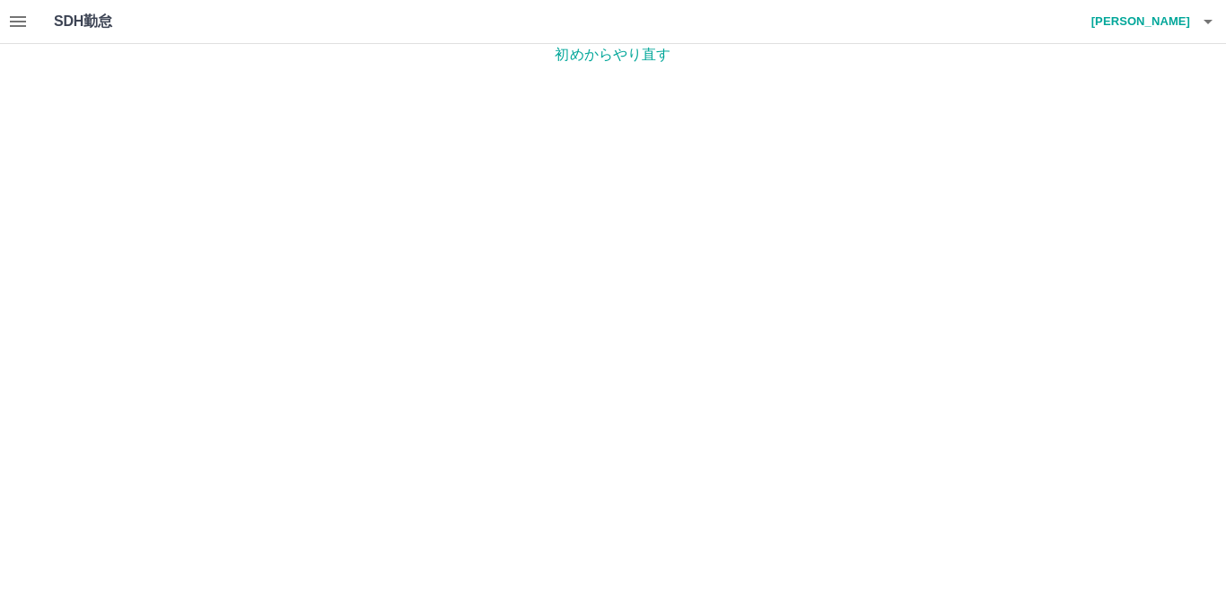
click at [15, 18] on icon "button" at bounding box center [18, 21] width 16 height 11
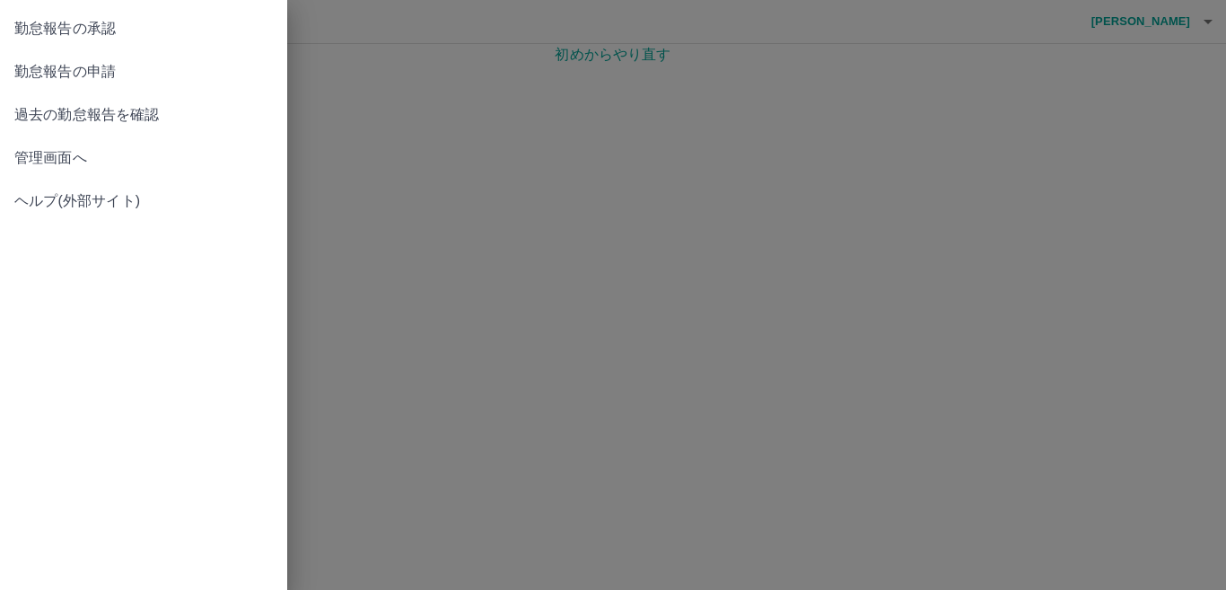
click at [27, 153] on span "管理画面へ" at bounding box center [143, 158] width 259 height 22
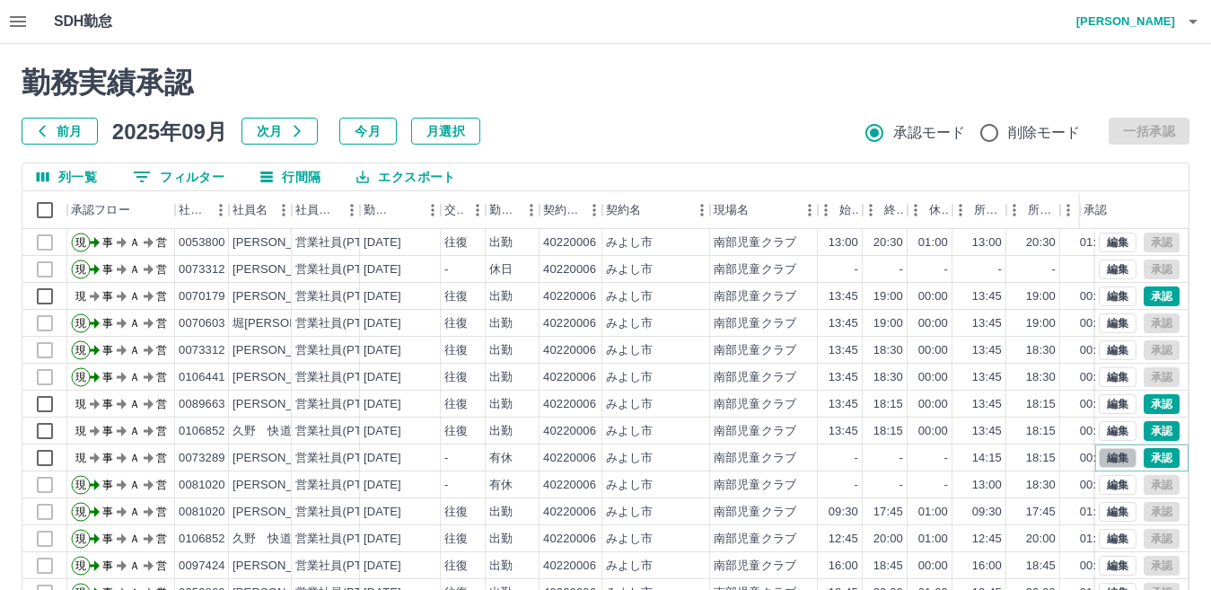
click at [1100, 456] on button "編集" at bounding box center [1118, 458] width 38 height 20
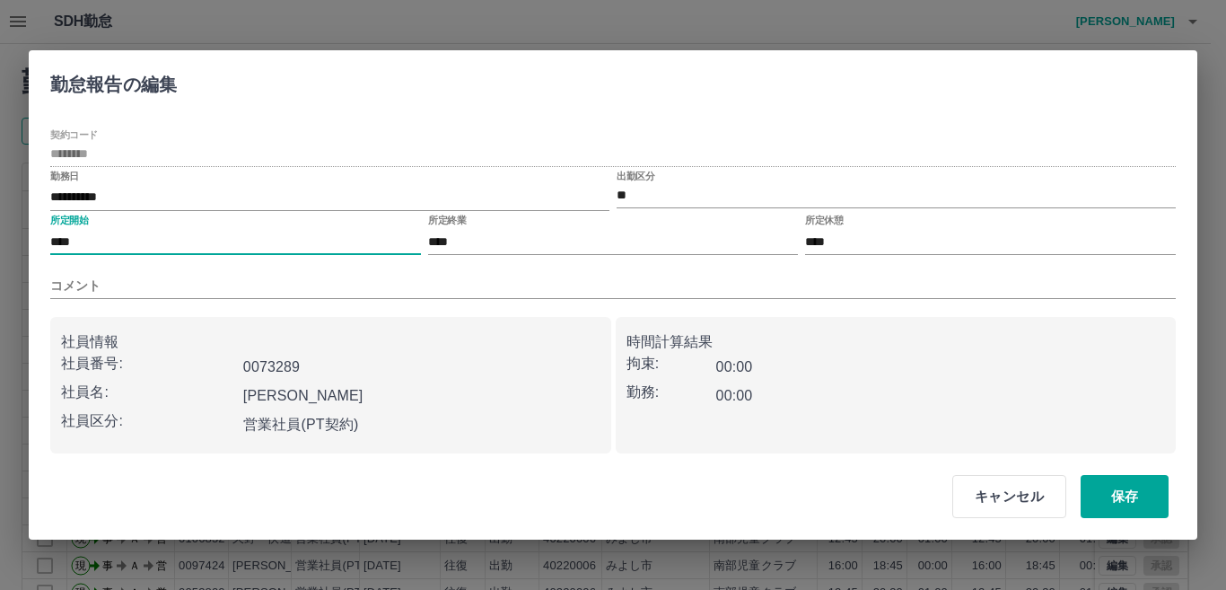
click at [90, 241] on input "****" at bounding box center [235, 242] width 371 height 26
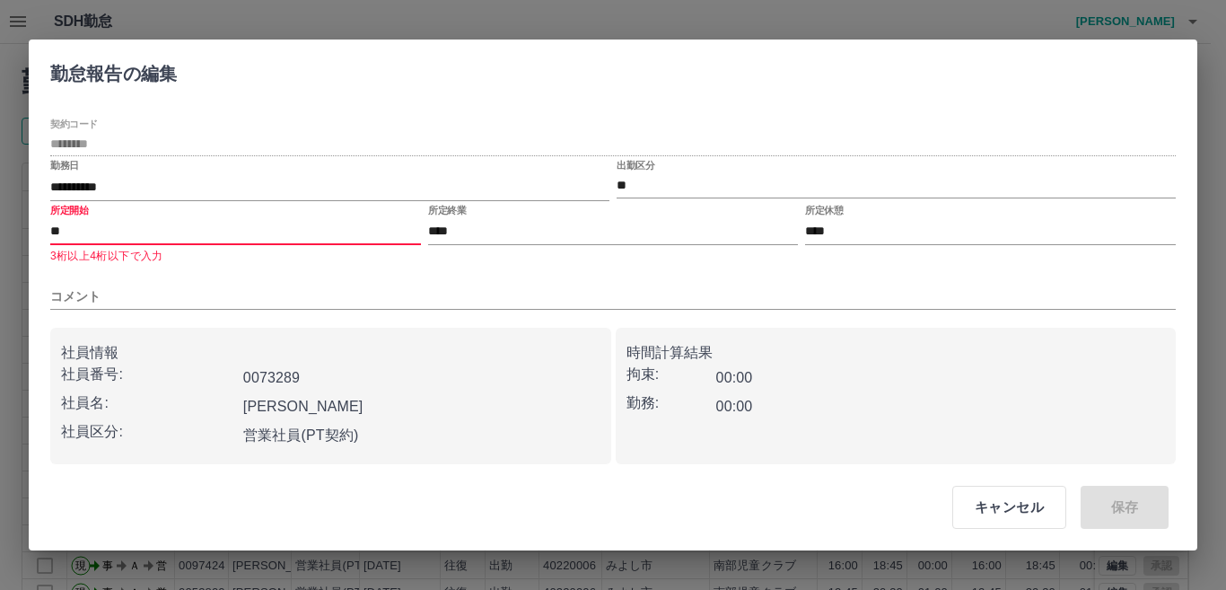
type input "*"
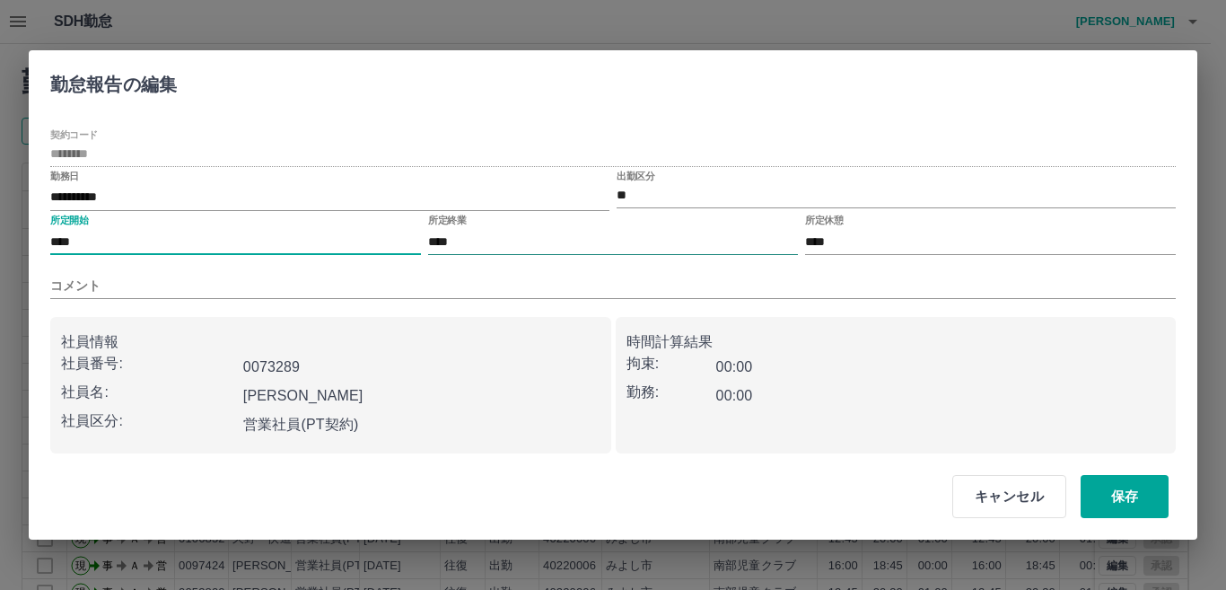
type input "****"
click at [466, 241] on input "****" at bounding box center [613, 242] width 371 height 26
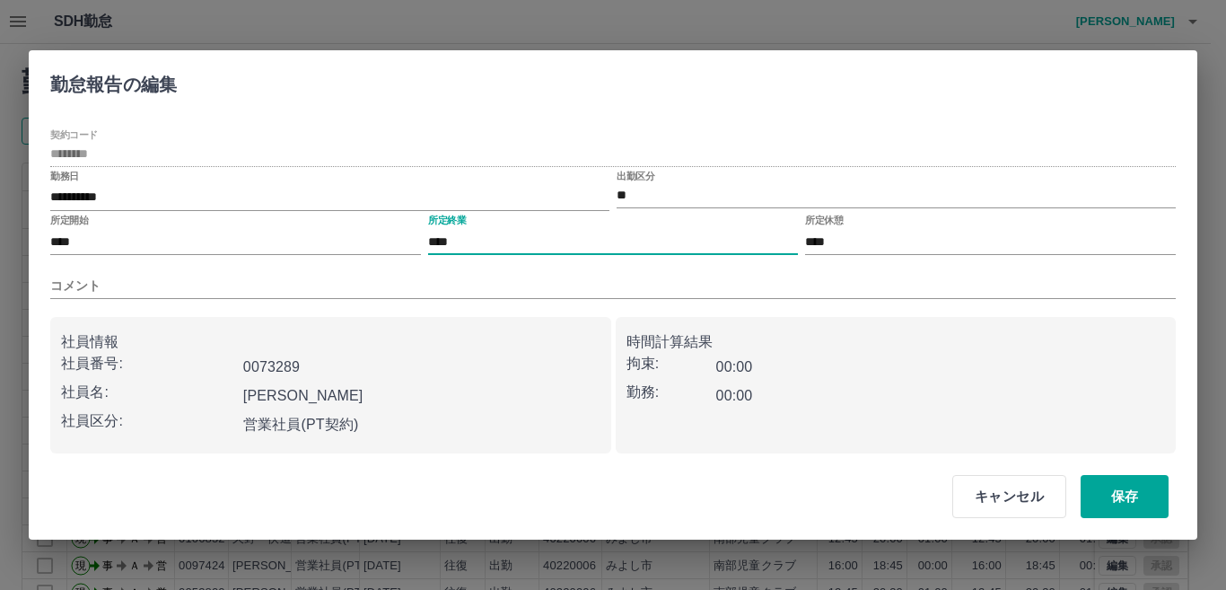
type input "****"
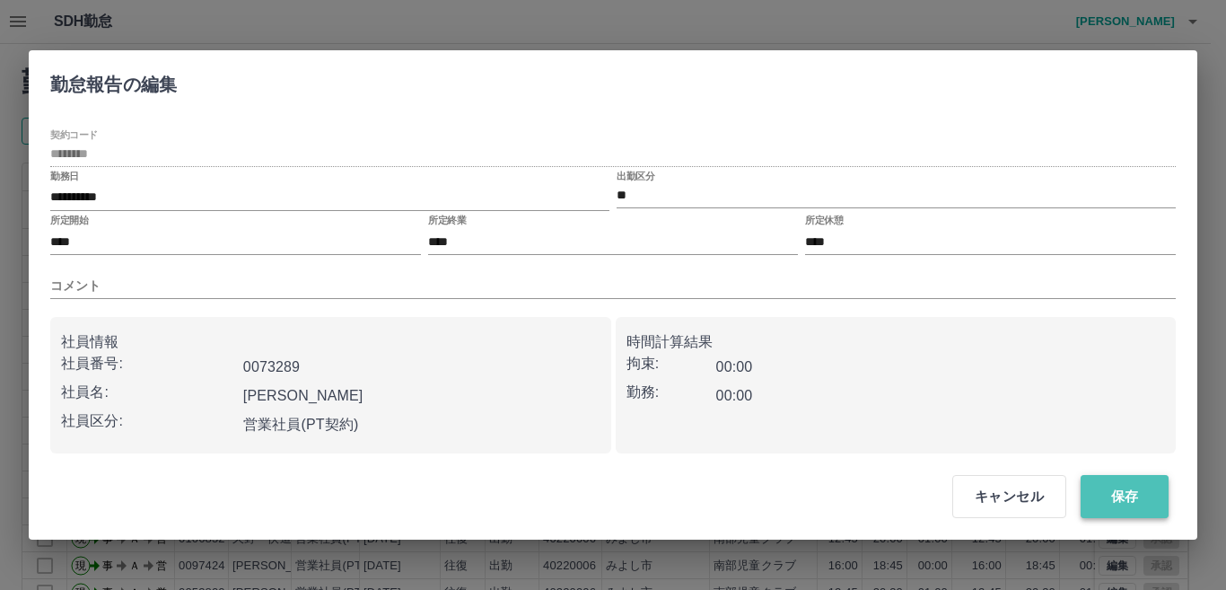
click at [1126, 499] on button "保存" at bounding box center [1125, 496] width 88 height 43
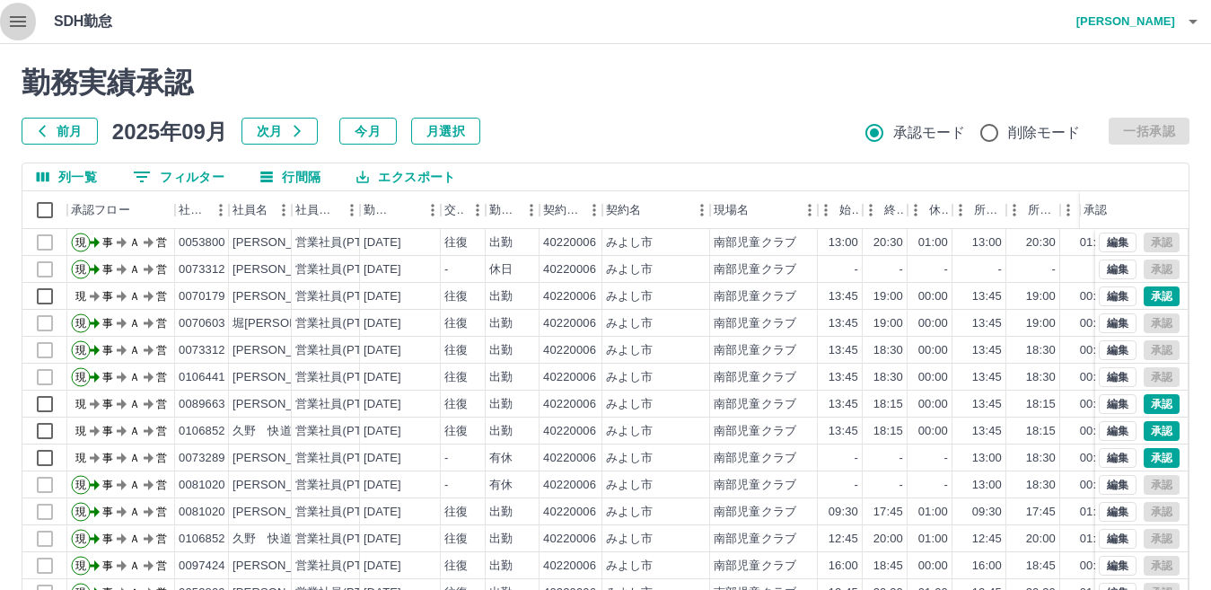
click at [14, 16] on icon "button" at bounding box center [18, 21] width 16 height 11
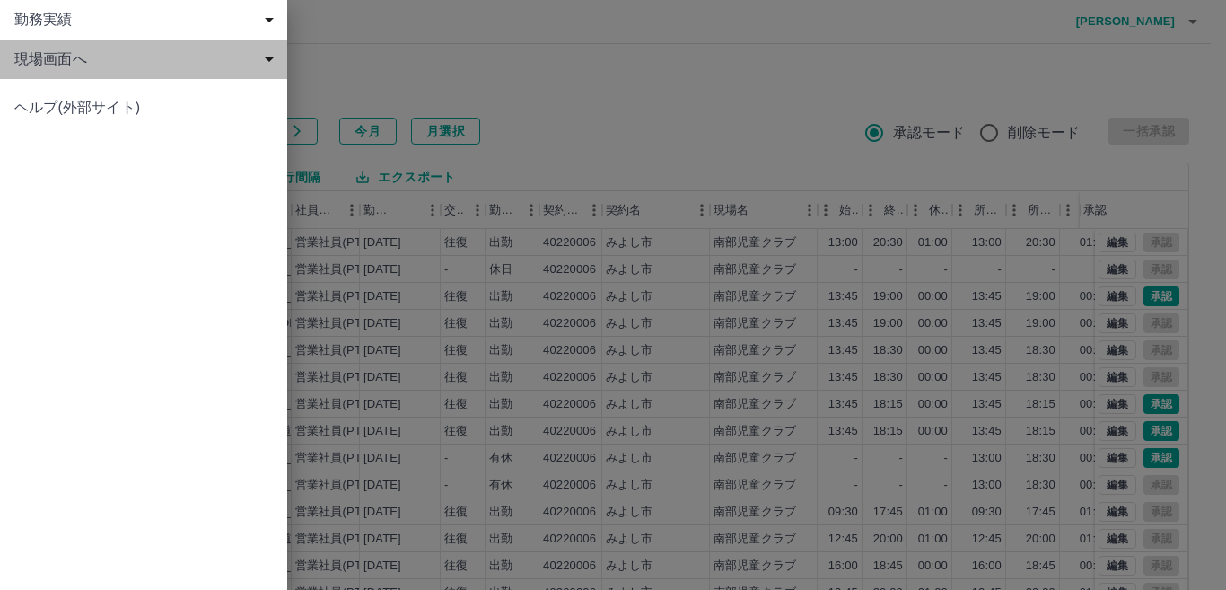
click at [56, 53] on span "現場画面へ" at bounding box center [147, 59] width 266 height 22
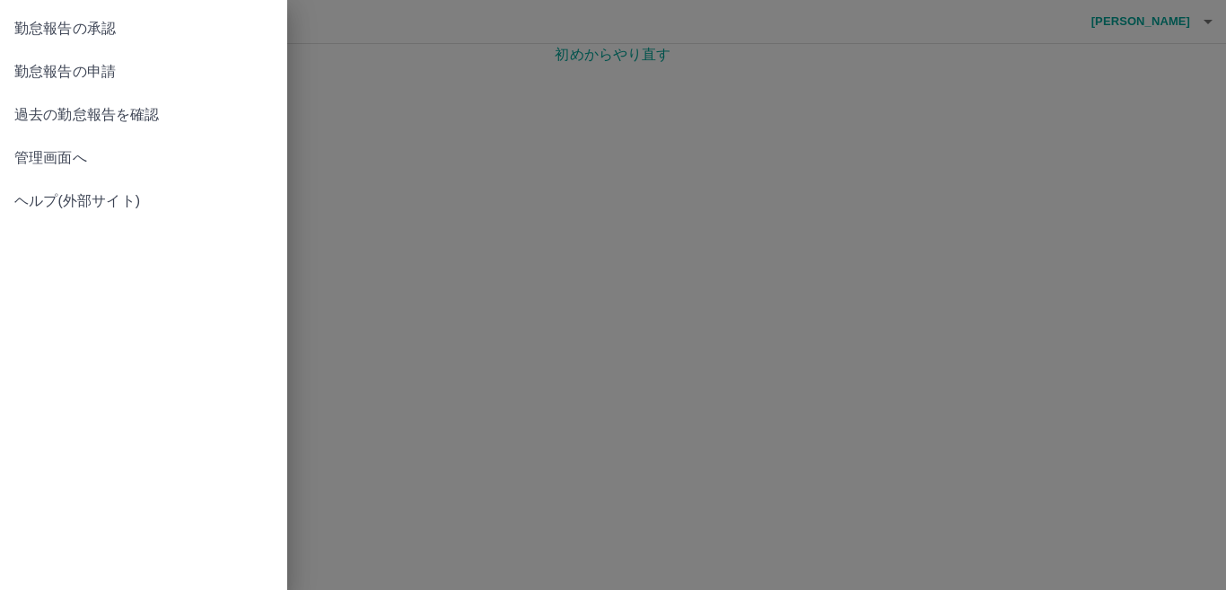
click at [58, 29] on span "勤怠報告の承認" at bounding box center [143, 29] width 259 height 22
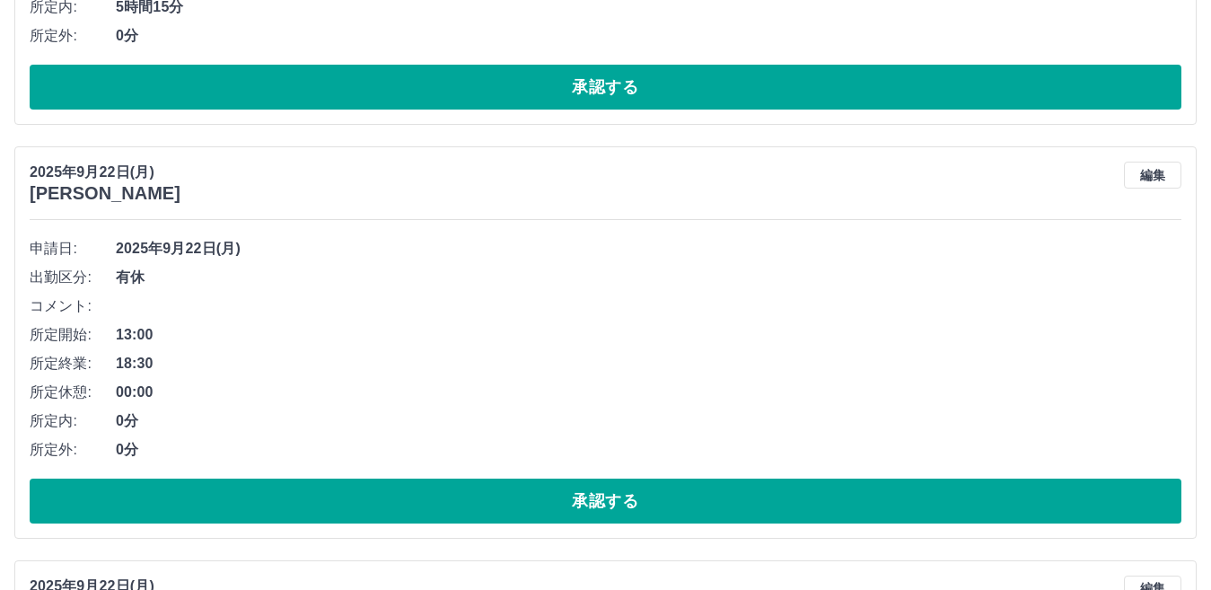
scroll to position [1077, 0]
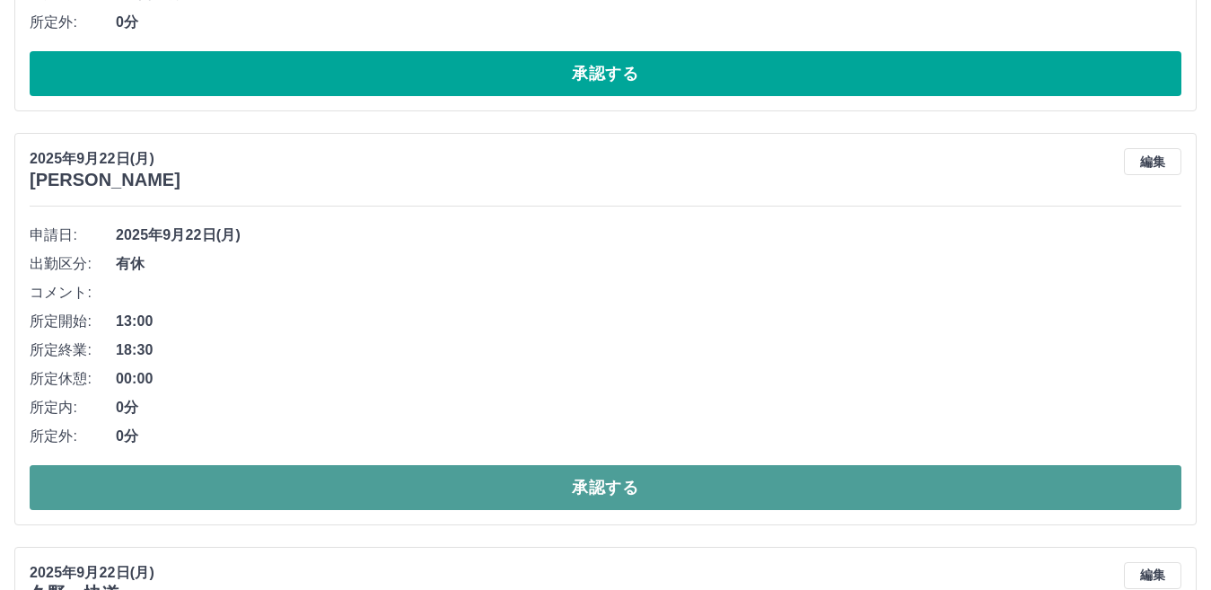
click at [575, 482] on button "承認する" at bounding box center [606, 487] width 1152 height 45
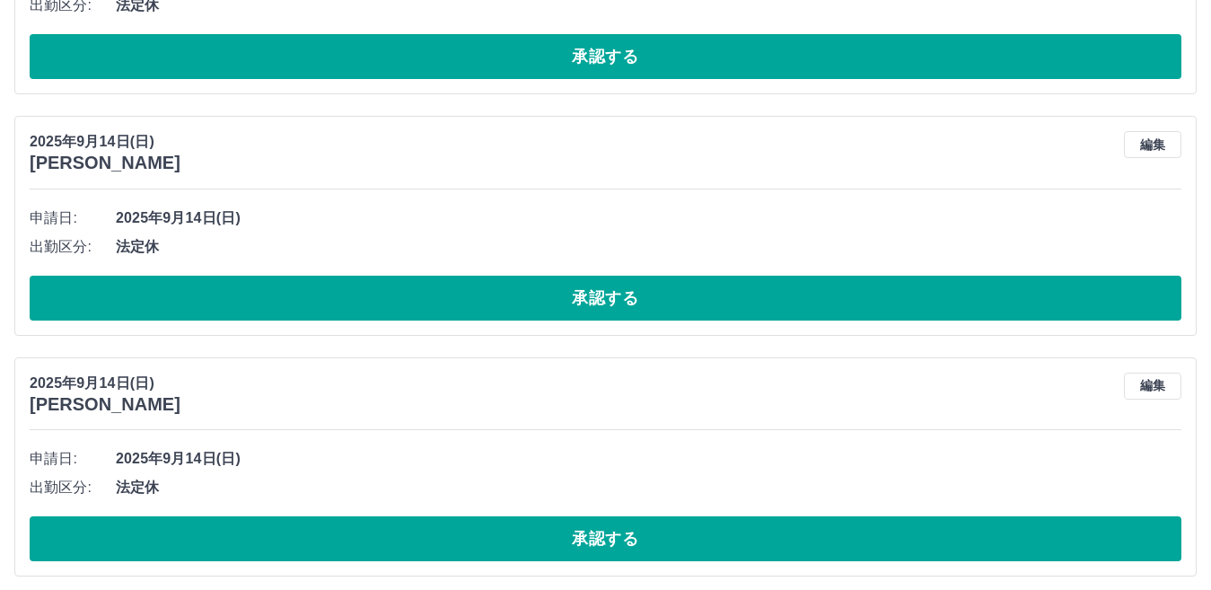
scroll to position [3530, 0]
